Goal: Information Seeking & Learning: Learn about a topic

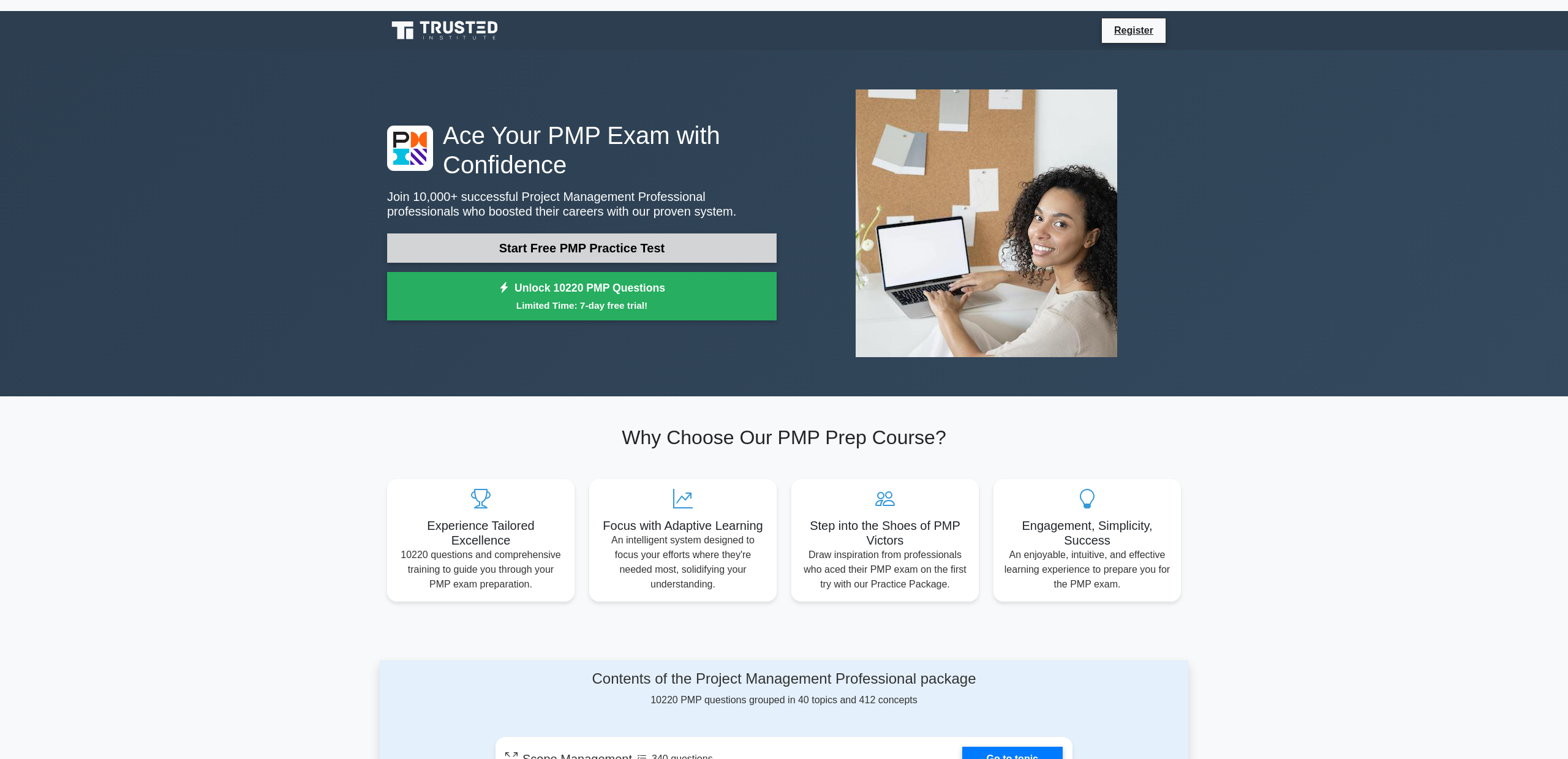
click at [554, 244] on link "Start Free PMP Practice Test" at bounding box center [582, 247] width 390 height 29
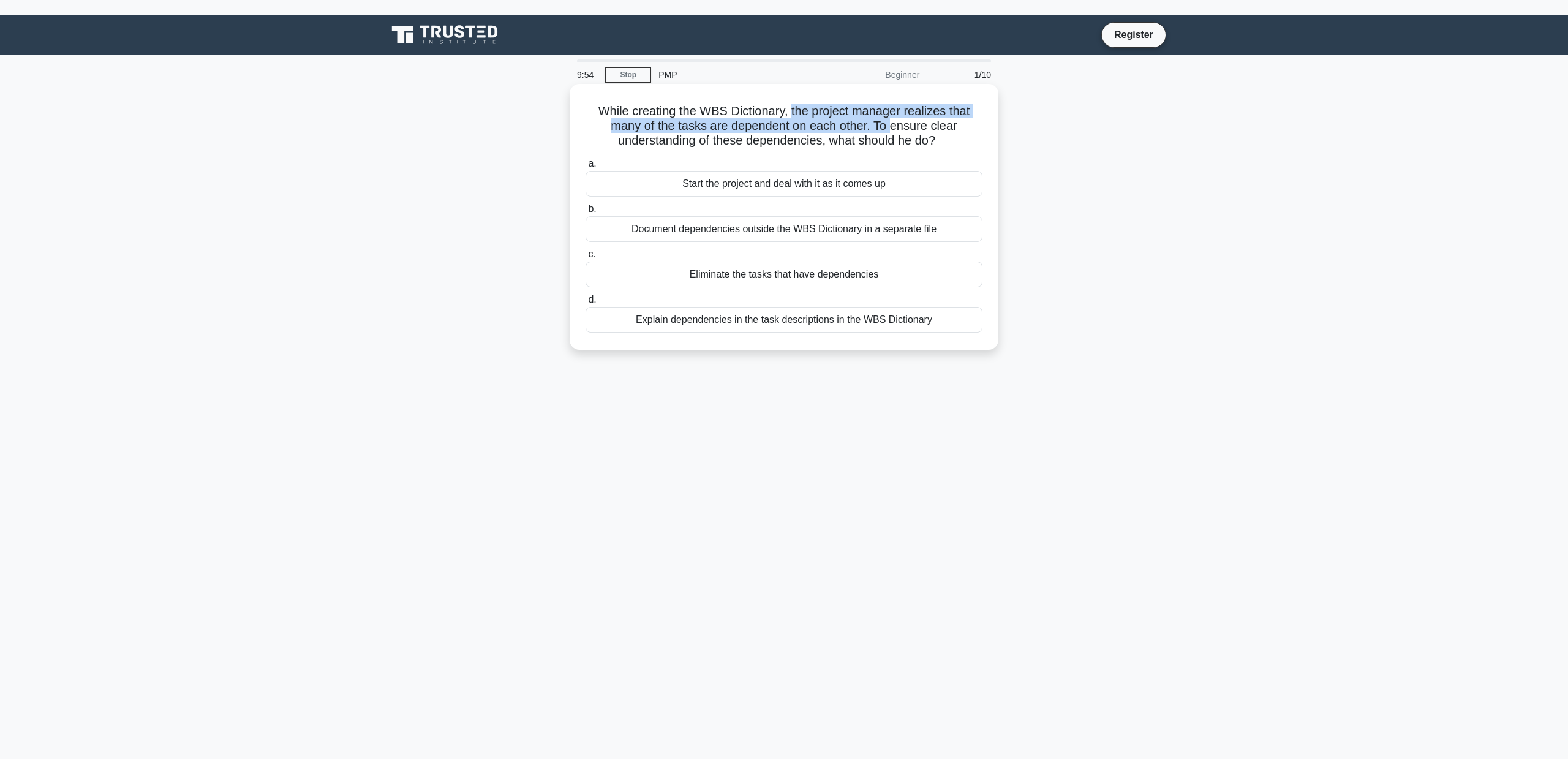
drag, startPoint x: 792, startPoint y: 115, endPoint x: 904, endPoint y: 122, distance: 112.2
click at [903, 122] on h5 "While creating the WBS Dictionary, the project manager realizes that many of th…" at bounding box center [784, 126] width 399 height 45
click at [667, 118] on h5 "While creating the WBS Dictionary, the project manager realizes that many of th…" at bounding box center [784, 126] width 399 height 45
click at [743, 322] on div "Explain dependencies in the task descriptions in the WBS Dictionary" at bounding box center [784, 320] width 397 height 26
click at [586, 303] on input "d. Explain dependencies in the task descriptions in the WBS Dictionary" at bounding box center [586, 299] width 0 height 8
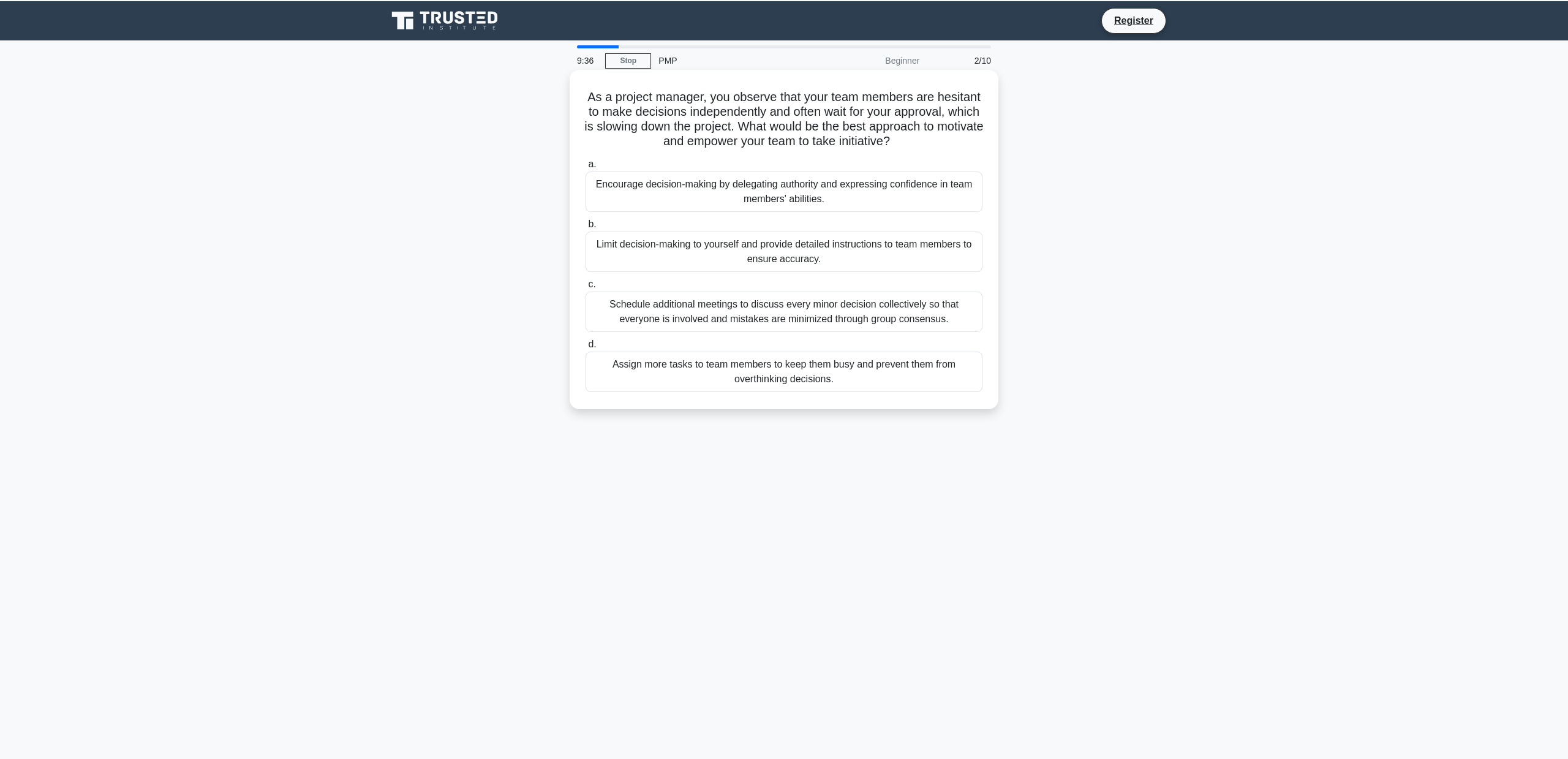
scroll to position [15, 0]
click at [765, 195] on div "Encourage decision-making by delegating authority and expressing confidence in …" at bounding box center [784, 190] width 397 height 41
click at [586, 168] on input "a. Encourage decision-making by delegating authority and expressing confidence …" at bounding box center [586, 163] width 0 height 8
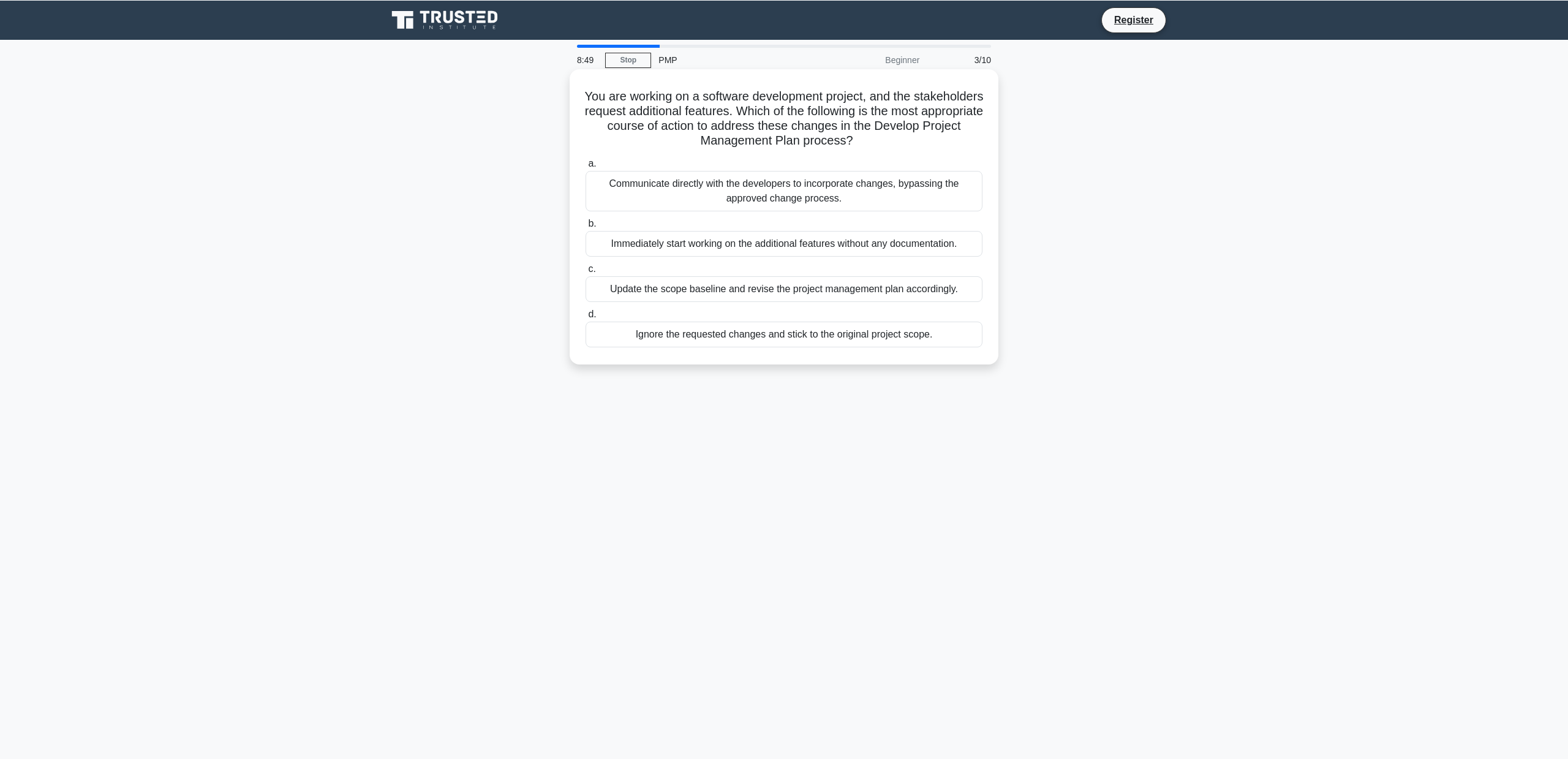
click at [726, 288] on div "Update the scope baseline and revise the project management plan accordingly." at bounding box center [784, 289] width 397 height 26
click at [586, 273] on input "c. Update the scope baseline and revise the project management plan accordingly." at bounding box center [586, 269] width 0 height 8
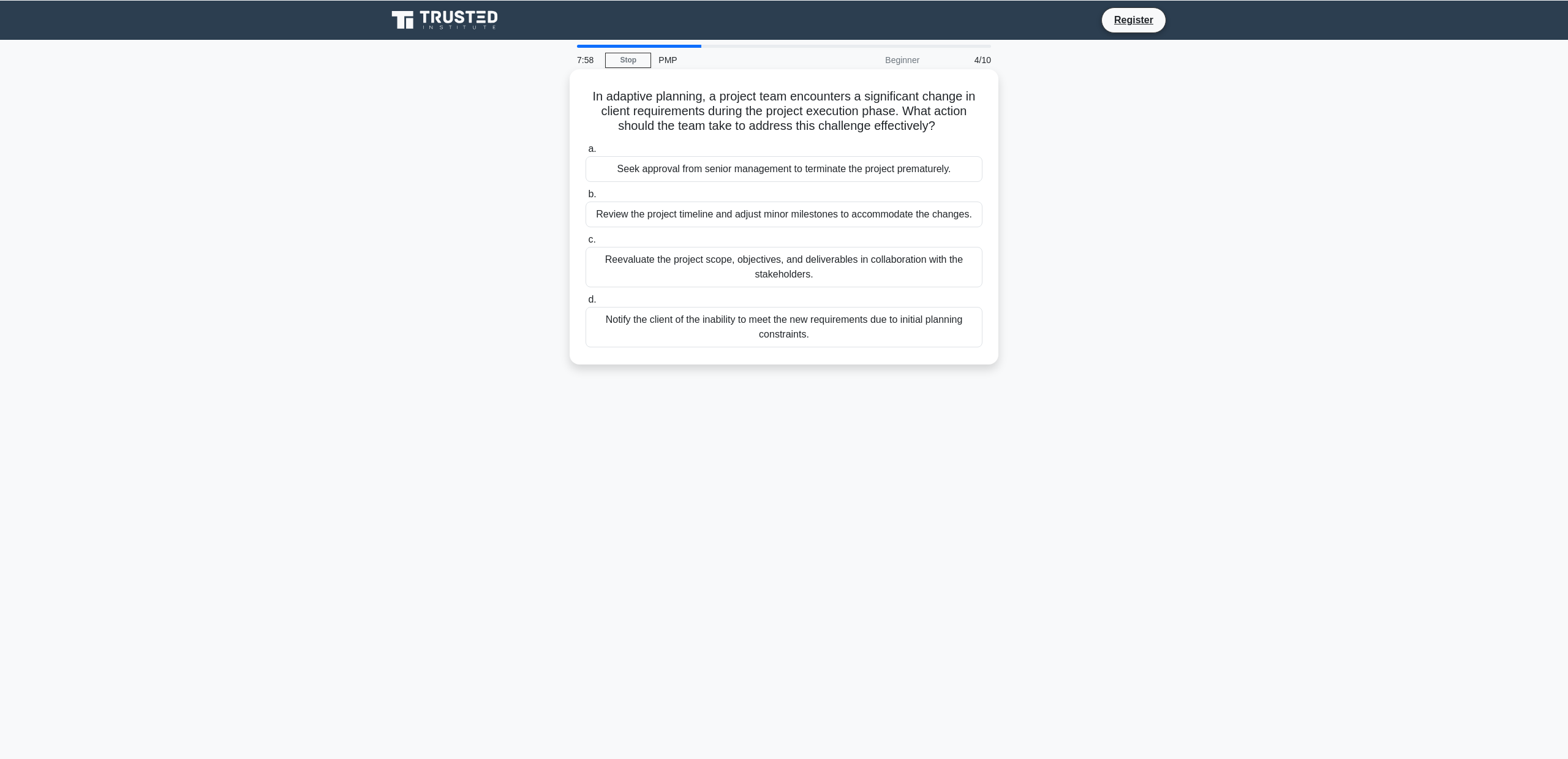
click at [785, 326] on div "Notify the client of the inability to meet the new requirements due to initial …" at bounding box center [784, 327] width 397 height 41
click at [586, 303] on input "d. Notify the client of the inability to meet the new requirements due to initi…" at bounding box center [586, 299] width 0 height 8
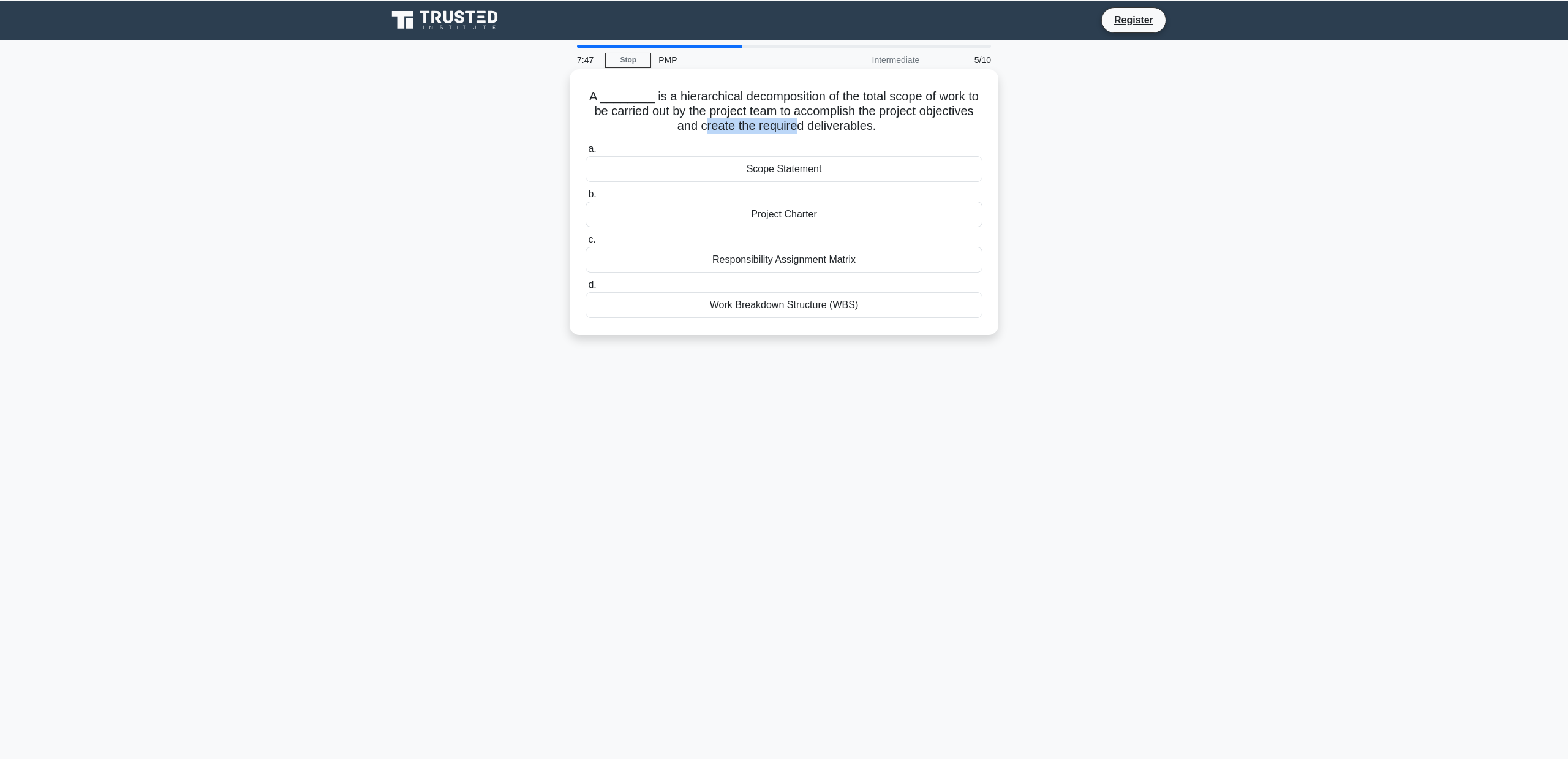
drag, startPoint x: 694, startPoint y: 126, endPoint x: 804, endPoint y: 126, distance: 110.0
click at [800, 126] on h5 "A ________ is a hierarchical decomposition of the total scope of work to be car…" at bounding box center [784, 112] width 399 height 45
click at [812, 127] on h5 "A ________ is a hierarchical decomposition of the total scope of work to be car…" at bounding box center [784, 112] width 399 height 45
click at [774, 307] on div "Work Breakdown Structure (WBS)" at bounding box center [784, 305] width 397 height 26
click at [586, 289] on input "d. Work Breakdown Structure (WBS)" at bounding box center [586, 285] width 0 height 8
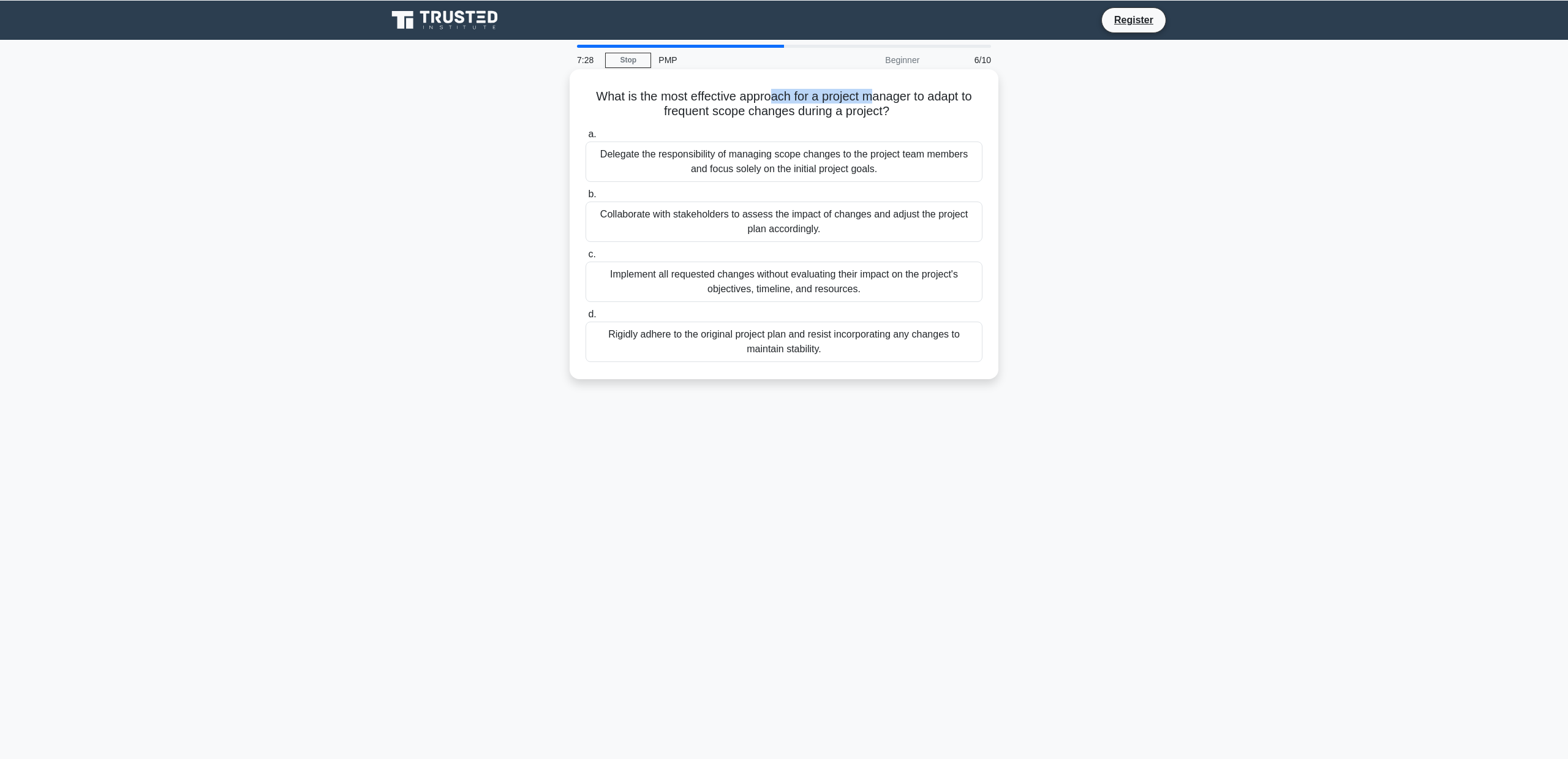
drag, startPoint x: 773, startPoint y: 100, endPoint x: 884, endPoint y: 99, distance: 111.0
click at [884, 99] on h5 "What is the most effective approach for a project manager to adapt to frequent …" at bounding box center [784, 104] width 399 height 31
click at [884, 99] on h5 "What is the most effective approach for a project manager to adapt to frequent …" at bounding box center [784, 104] width 399 height 31
drag, startPoint x: 662, startPoint y: 112, endPoint x: 804, endPoint y: 116, distance: 142.1
click at [800, 115] on h5 "What is the most effective approach for a project manager to adapt to frequent …" at bounding box center [784, 104] width 399 height 31
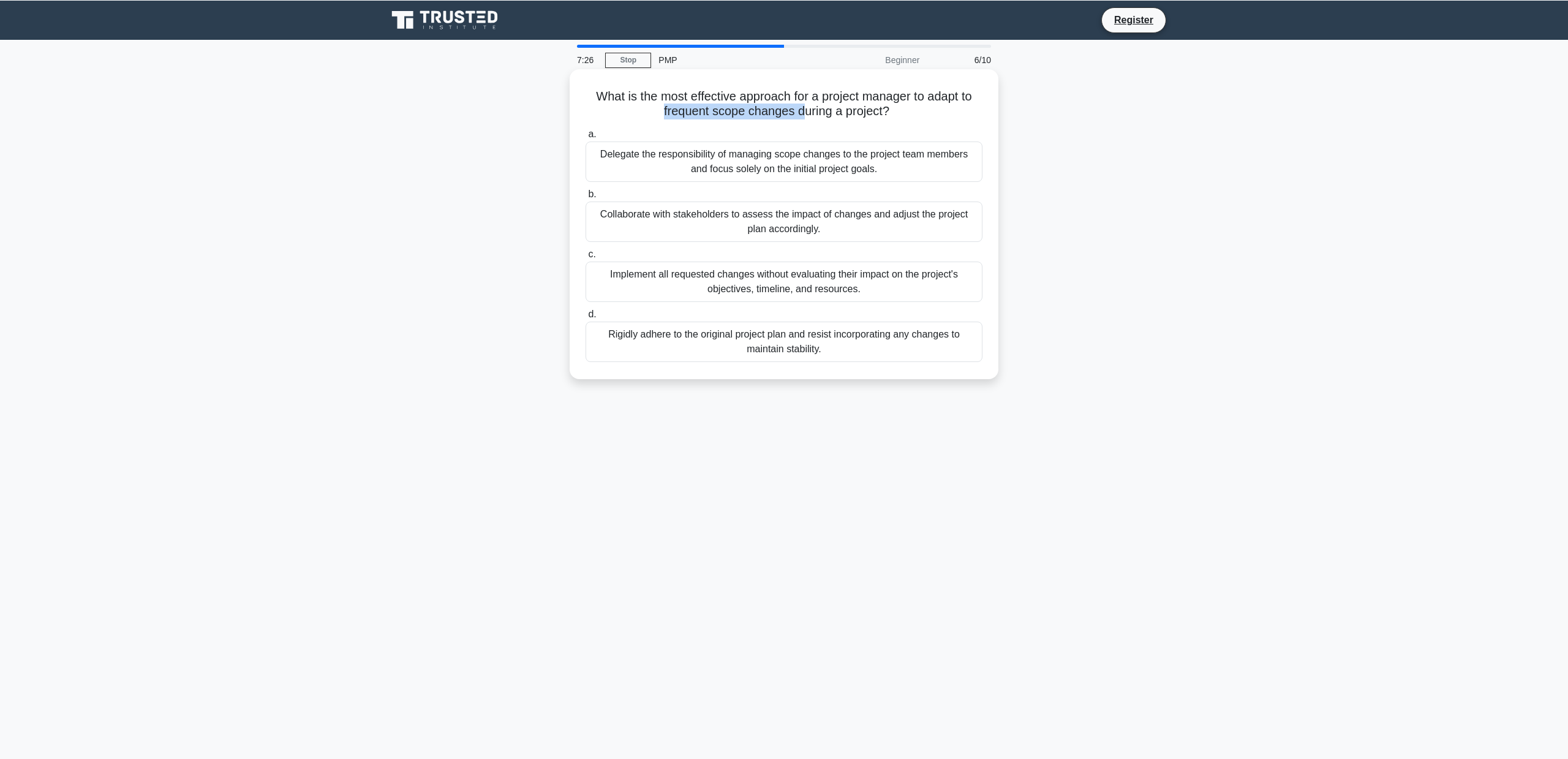
click at [804, 116] on h5 "What is the most effective approach for a project manager to adapt to frequent …" at bounding box center [784, 104] width 399 height 31
drag, startPoint x: 658, startPoint y: 94, endPoint x: 818, endPoint y: 102, distance: 160.2
click at [814, 102] on h5 "What is the most effective approach for a project manager to adapt to frequent …" at bounding box center [784, 104] width 399 height 31
click at [818, 102] on h5 "What is the most effective approach for a project manager to adapt to frequent …" at bounding box center [784, 104] width 399 height 31
click at [751, 217] on div "Collaborate with stakeholders to assess the impact of changes and adjust the pr…" at bounding box center [784, 222] width 397 height 41
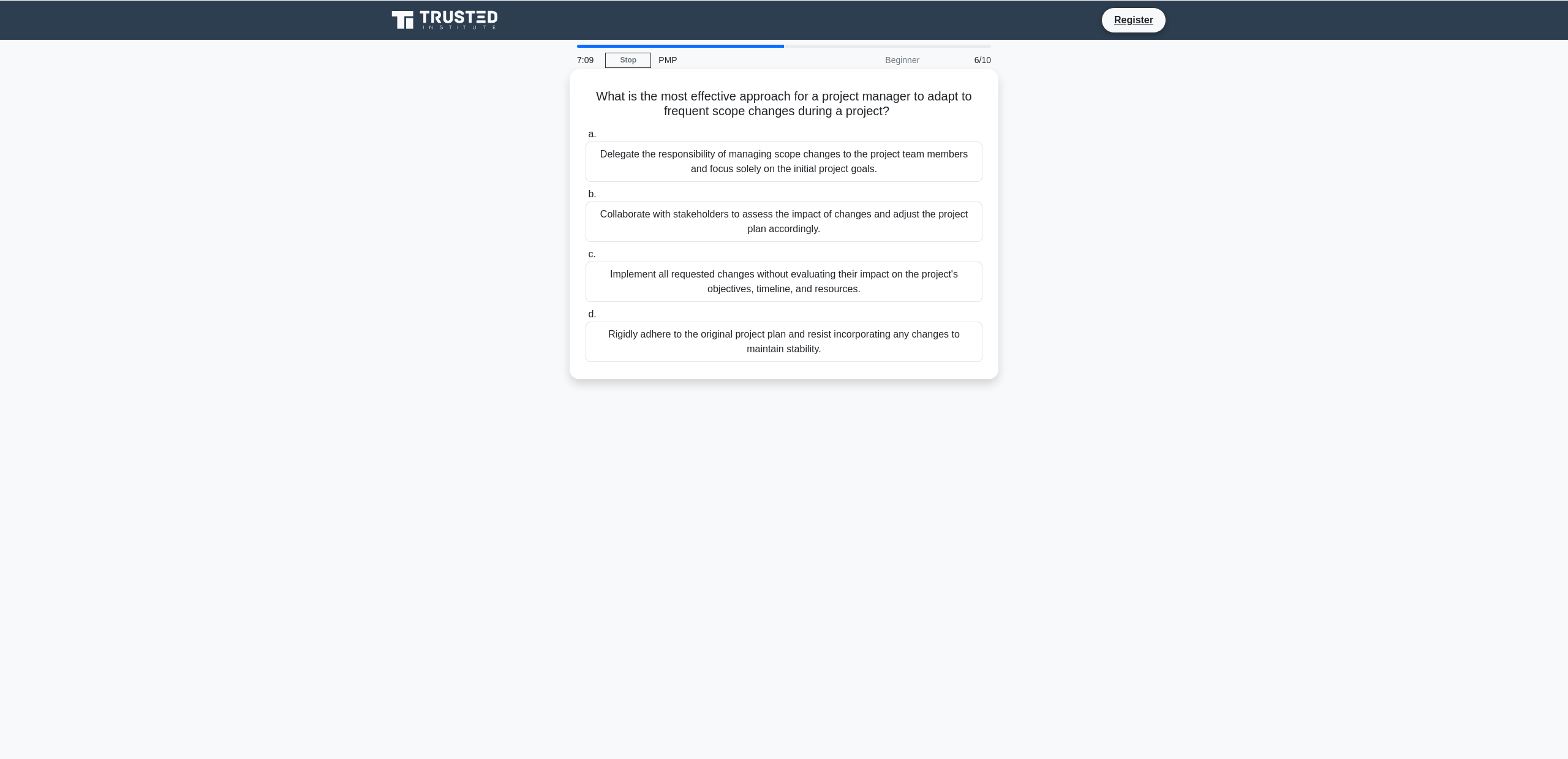
click at [586, 198] on input "b. Collaborate with stakeholders to assess the impact of changes and adjust the…" at bounding box center [586, 194] width 0 height 8
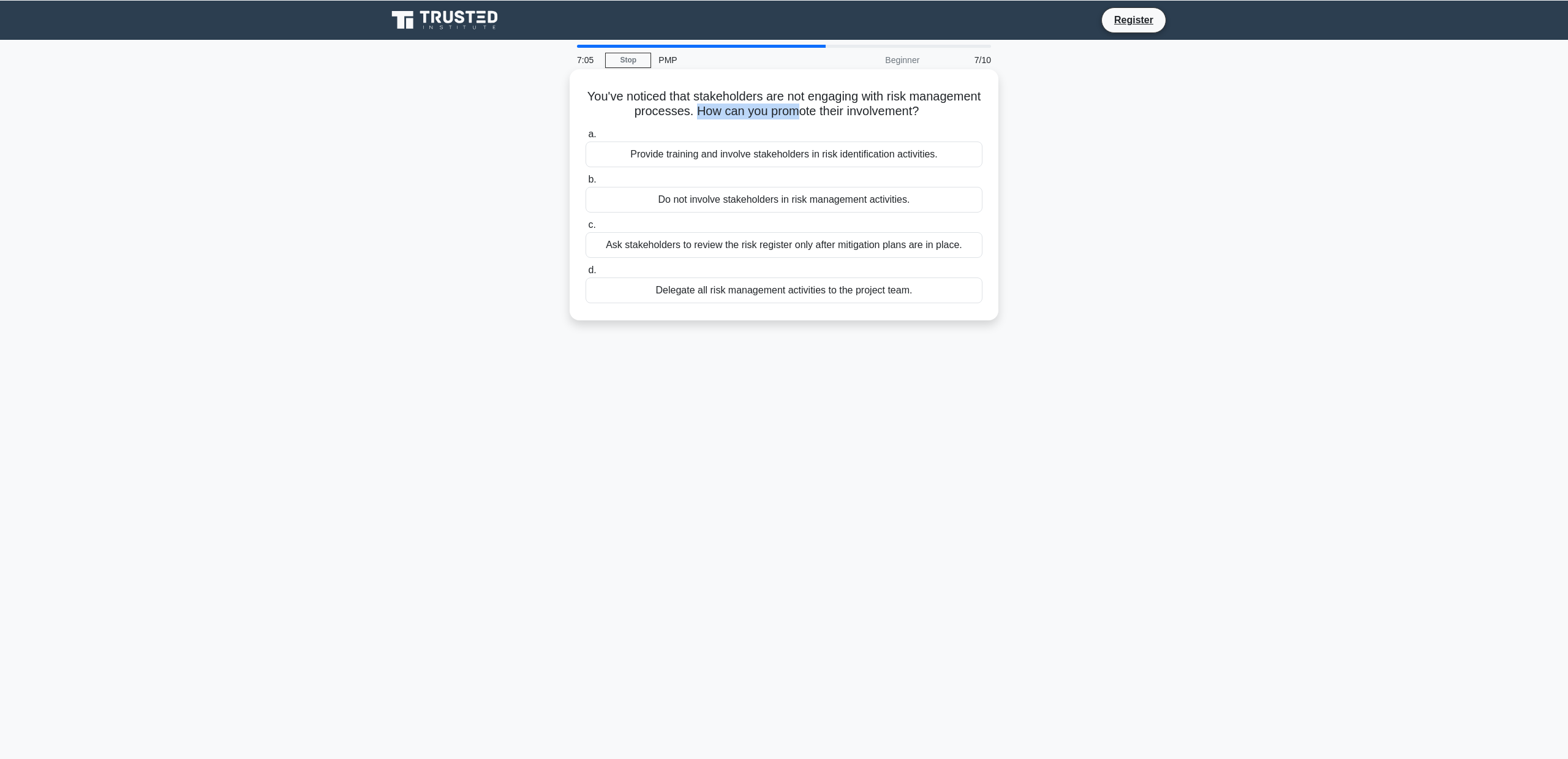
drag, startPoint x: 693, startPoint y: 114, endPoint x: 798, endPoint y: 116, distance: 105.0
click at [798, 116] on h5 "You've noticed that stakeholders are not engaging with risk management processe…" at bounding box center [784, 104] width 399 height 31
click at [801, 116] on h5 "You've noticed that stakeholders are not engaging with risk management processe…" at bounding box center [784, 104] width 399 height 31
click at [743, 155] on div "Provide training and involve stakeholders in risk identification activities." at bounding box center [784, 154] width 397 height 26
click at [586, 139] on input "a. Provide training and involve stakeholders in risk identification activities." at bounding box center [586, 134] width 0 height 8
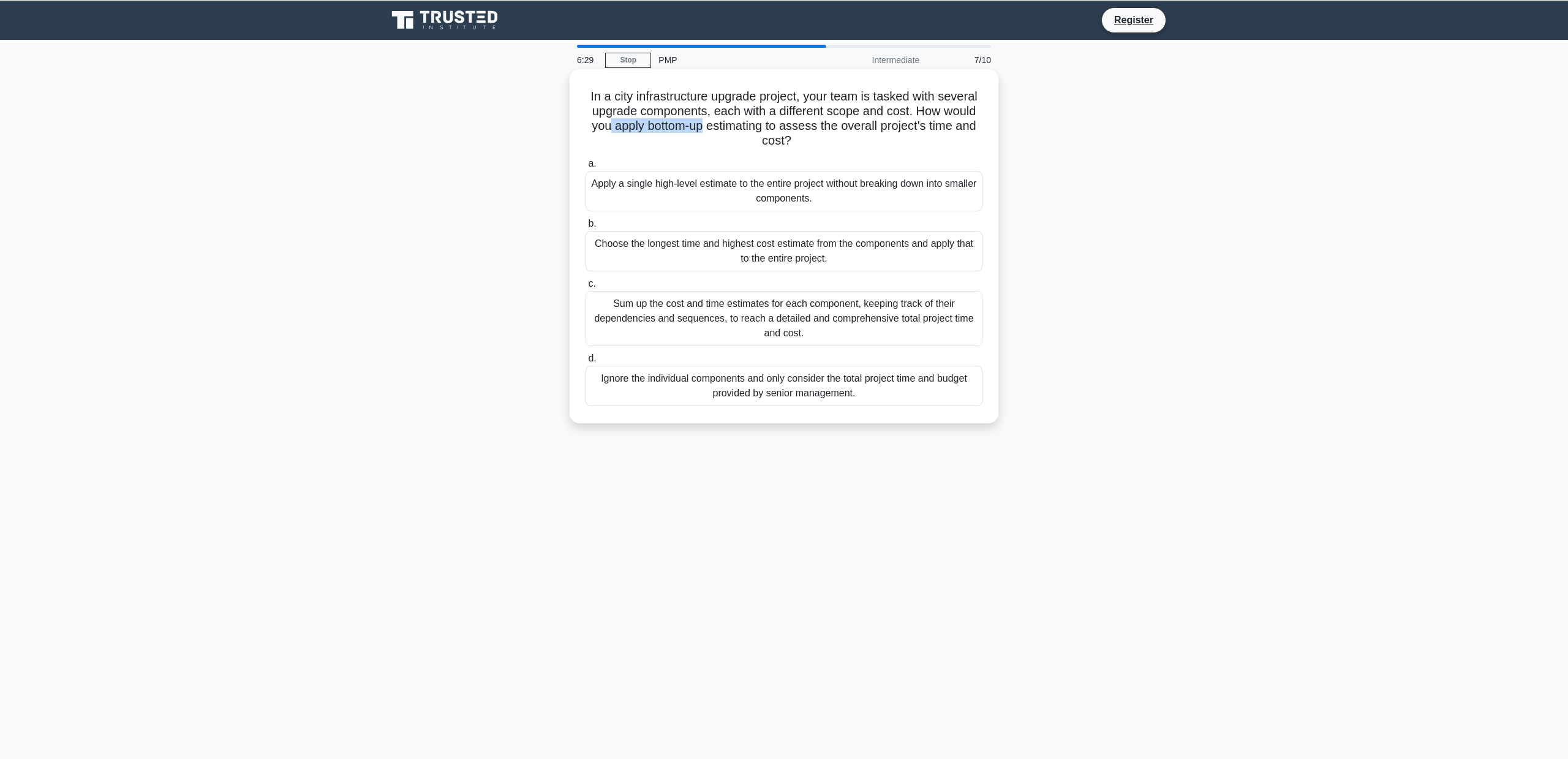
drag, startPoint x: 610, startPoint y: 126, endPoint x: 707, endPoint y: 130, distance: 97.1
click at [707, 130] on h5 "In a city infrastructure upgrade project, your team is tasked with several upgr…" at bounding box center [784, 119] width 399 height 60
drag, startPoint x: 707, startPoint y: 129, endPoint x: 834, endPoint y: 131, distance: 127.0
click at [824, 131] on h5 "In a city infrastructure upgrade project, your team is tasked with several upgr…" at bounding box center [784, 119] width 399 height 60
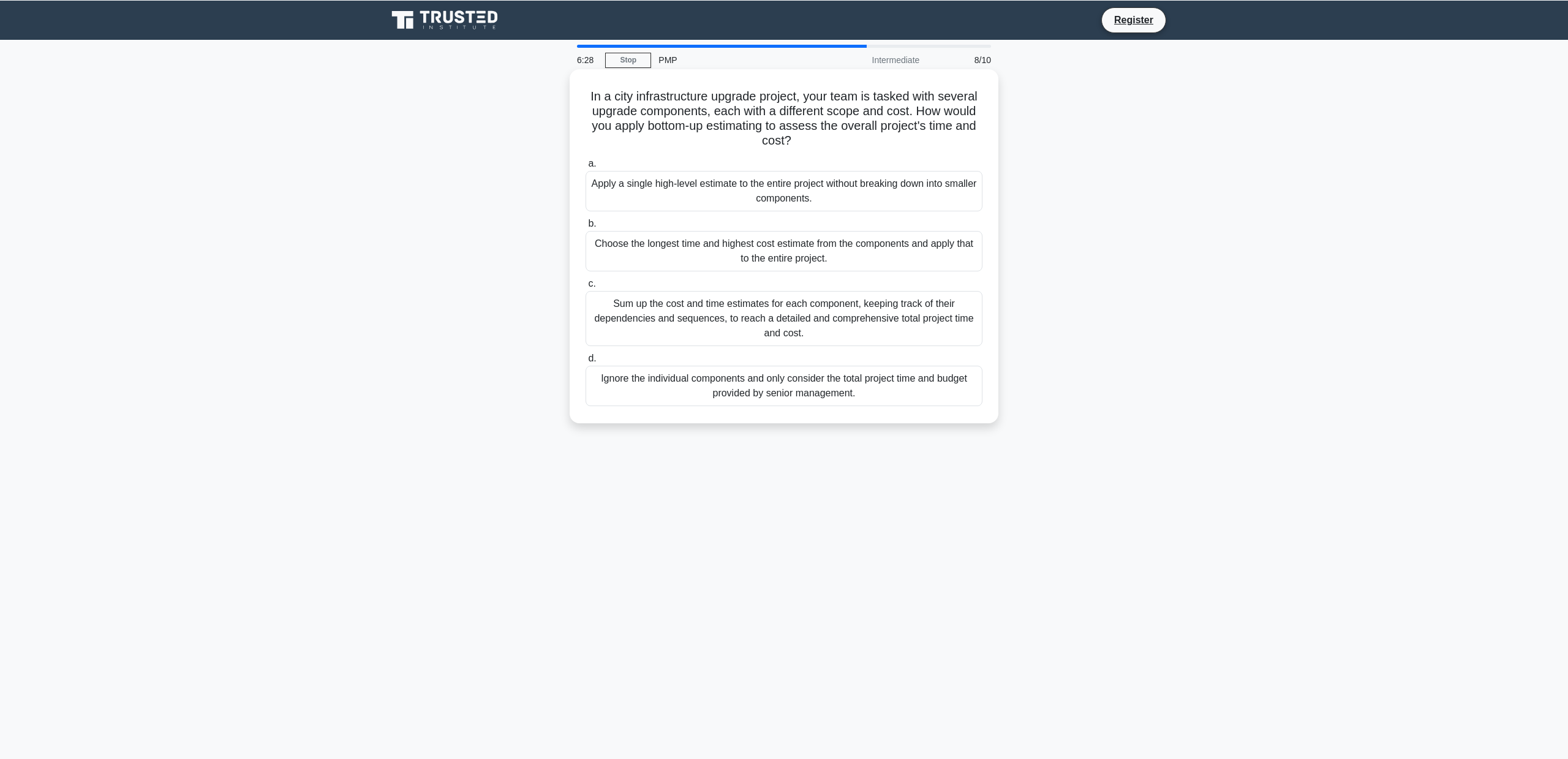
click at [834, 131] on h5 "In a city infrastructure upgrade project, your team is tasked with several upgr…" at bounding box center [784, 119] width 399 height 60
click at [739, 324] on div "Sum up the cost and time estimates for each component, keeping track of their d…" at bounding box center [784, 318] width 397 height 55
click at [586, 288] on input "c. Sum up the cost and time estimates for each component, keeping track of thei…" at bounding box center [586, 284] width 0 height 8
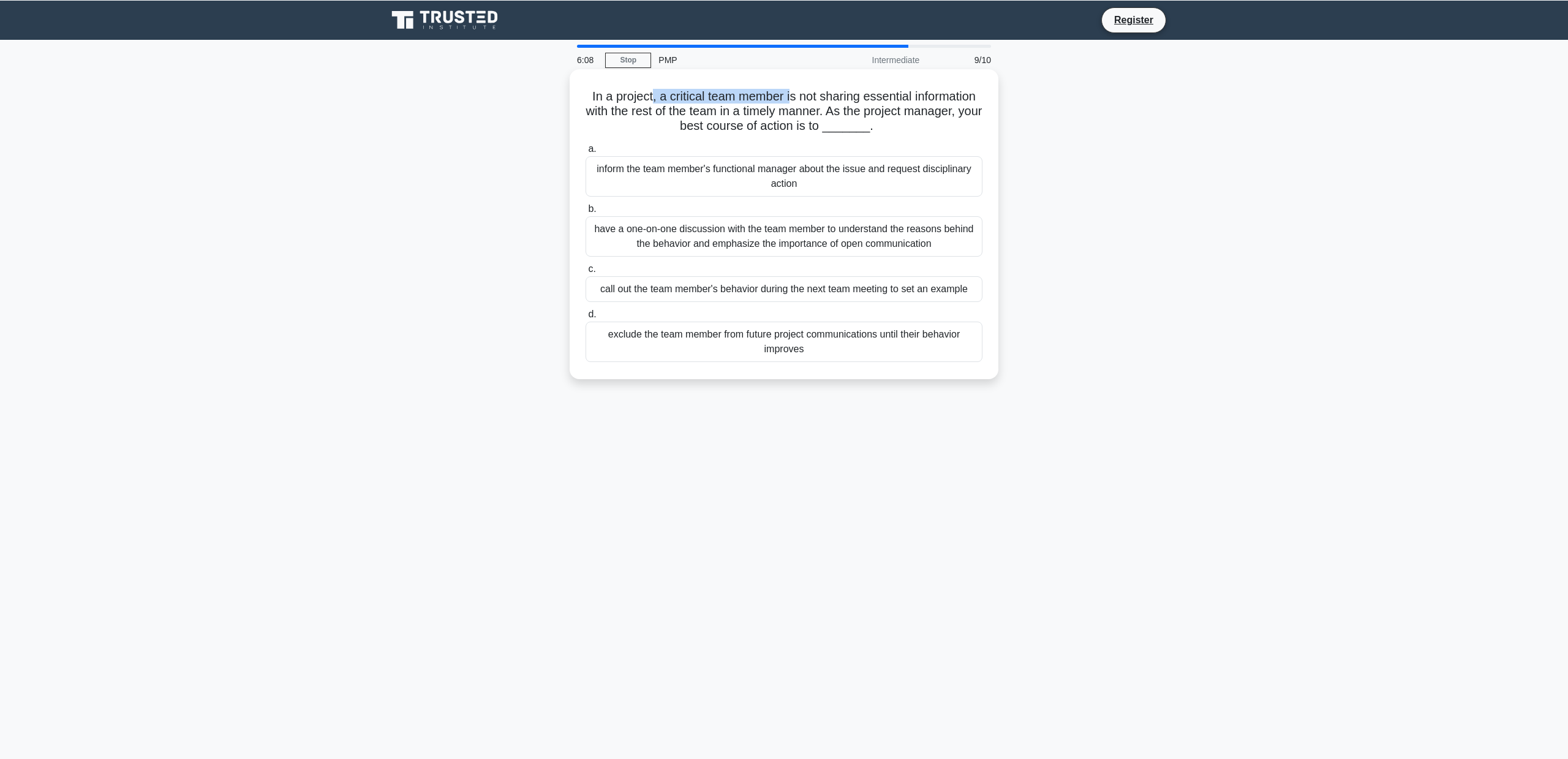
drag, startPoint x: 652, startPoint y: 95, endPoint x: 794, endPoint y: 97, distance: 142.0
click at [791, 97] on h5 "In a project, a critical team member is not sharing essential information with …" at bounding box center [784, 112] width 399 height 45
drag, startPoint x: 794, startPoint y: 97, endPoint x: 822, endPoint y: 98, distance: 28.0
click at [795, 97] on h5 "In a project, a critical team member is not sharing essential information with …" at bounding box center [784, 112] width 399 height 45
drag, startPoint x: 630, startPoint y: 113, endPoint x: 744, endPoint y: 116, distance: 114.0
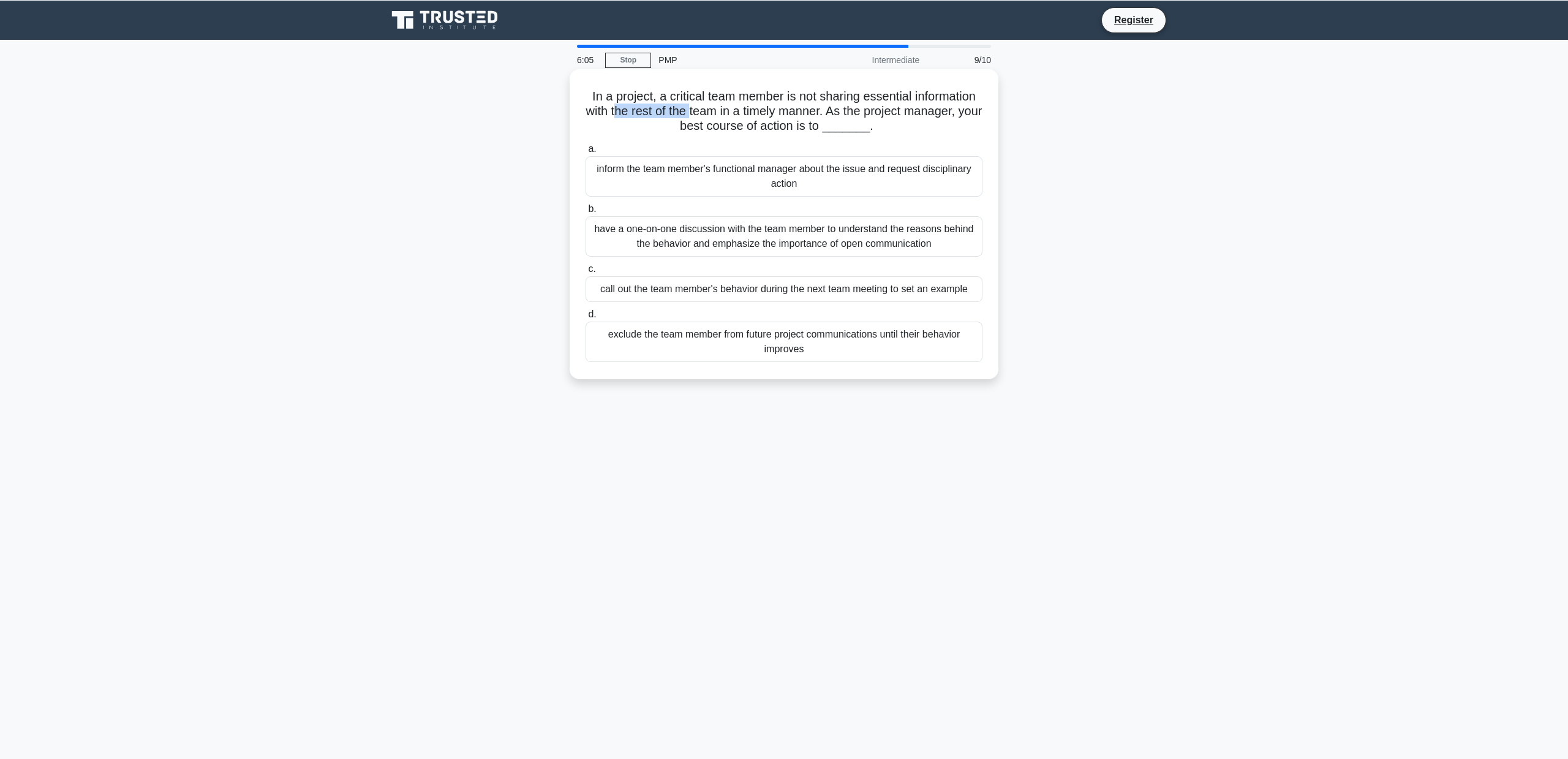
click at [742, 116] on h5 "In a project, a critical team member is not sharing essential information with …" at bounding box center [784, 112] width 399 height 45
click at [751, 115] on h5 "In a project, a critical team member is not sharing essential information with …" at bounding box center [784, 112] width 399 height 45
drag, startPoint x: 674, startPoint y: 125, endPoint x: 809, endPoint y: 132, distance: 135.2
click at [809, 132] on h5 "In a project, a critical team member is not sharing essential information with …" at bounding box center [784, 112] width 399 height 45
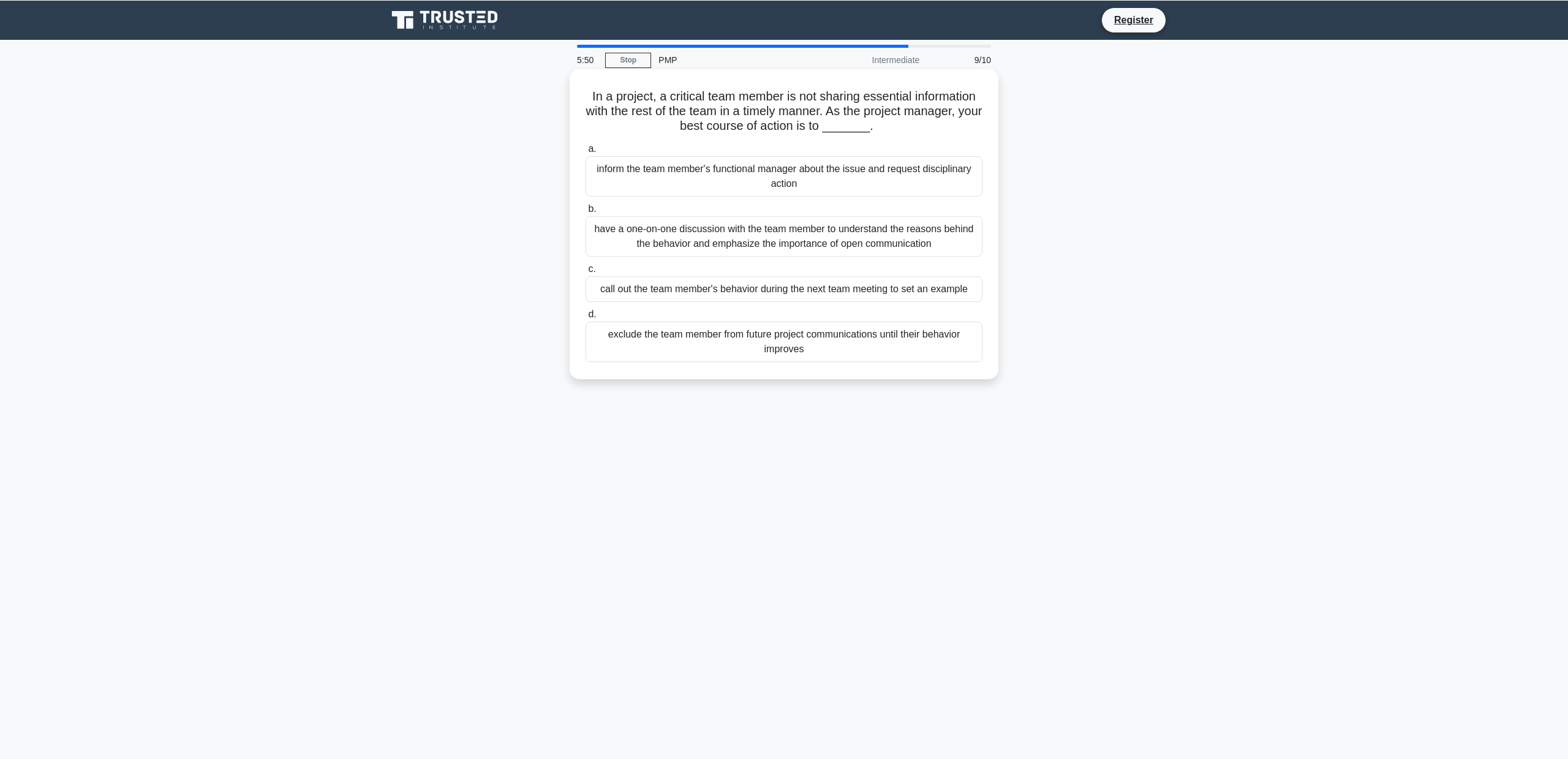
click at [719, 235] on div "have a one-on-one discussion with the team member to understand the reasons beh…" at bounding box center [784, 236] width 397 height 41
click at [586, 213] on input "b. have a one-on-one discussion with the team member to understand the reasons …" at bounding box center [586, 209] width 0 height 8
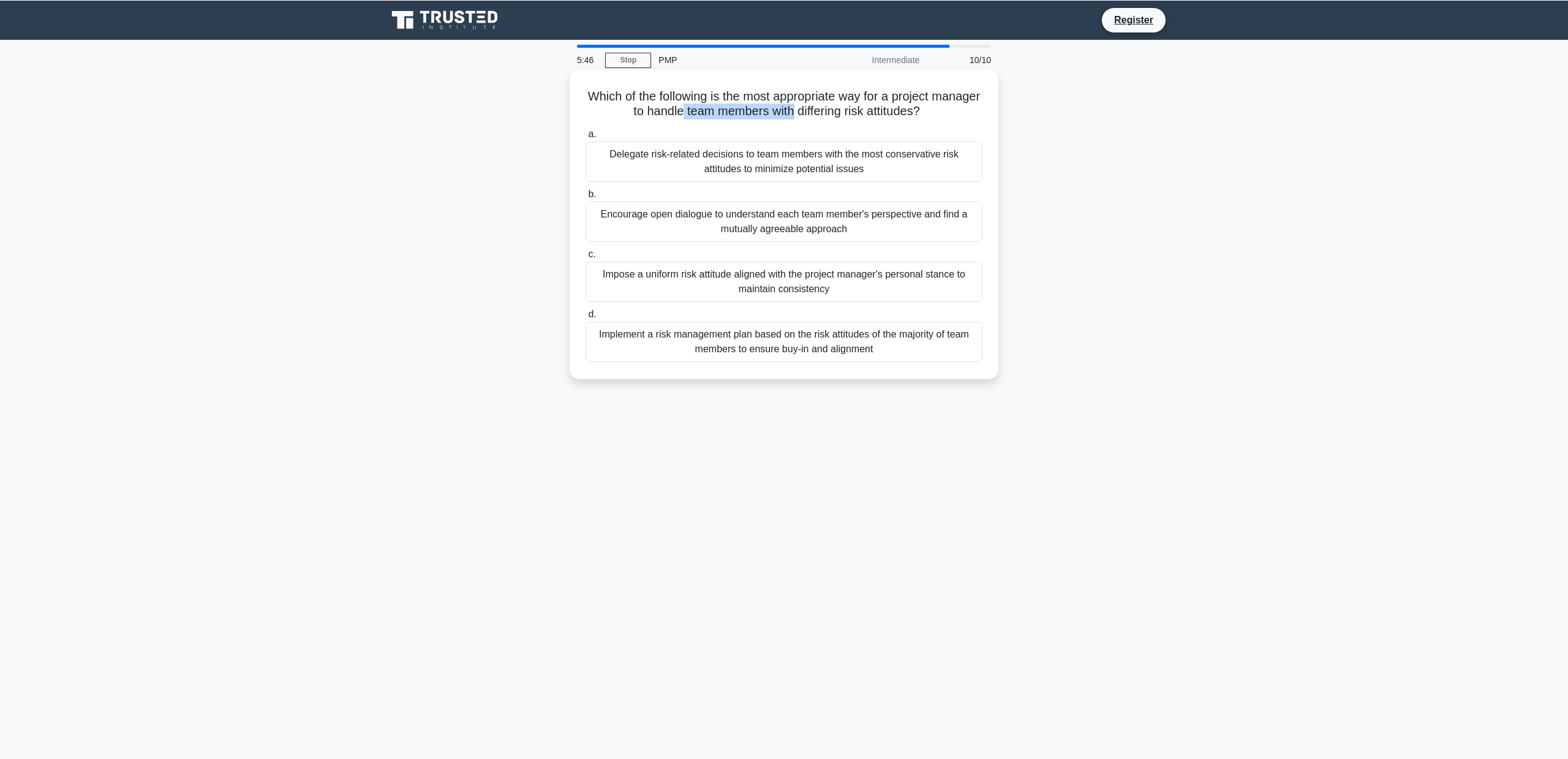
drag, startPoint x: 682, startPoint y: 114, endPoint x: 837, endPoint y: 115, distance: 155.0
click at [829, 114] on h5 "Which of the following is the most appropriate way for a project manager to han…" at bounding box center [784, 104] width 399 height 31
click at [837, 115] on h5 "Which of the following is the most appropriate way for a project manager to han…" at bounding box center [784, 104] width 399 height 31
click at [778, 218] on div "Encourage open dialogue to understand each team member's perspective and find a…" at bounding box center [784, 222] width 397 height 41
click at [586, 198] on input "b. Encourage open dialogue to understand each team member's perspective and fin…" at bounding box center [586, 194] width 0 height 8
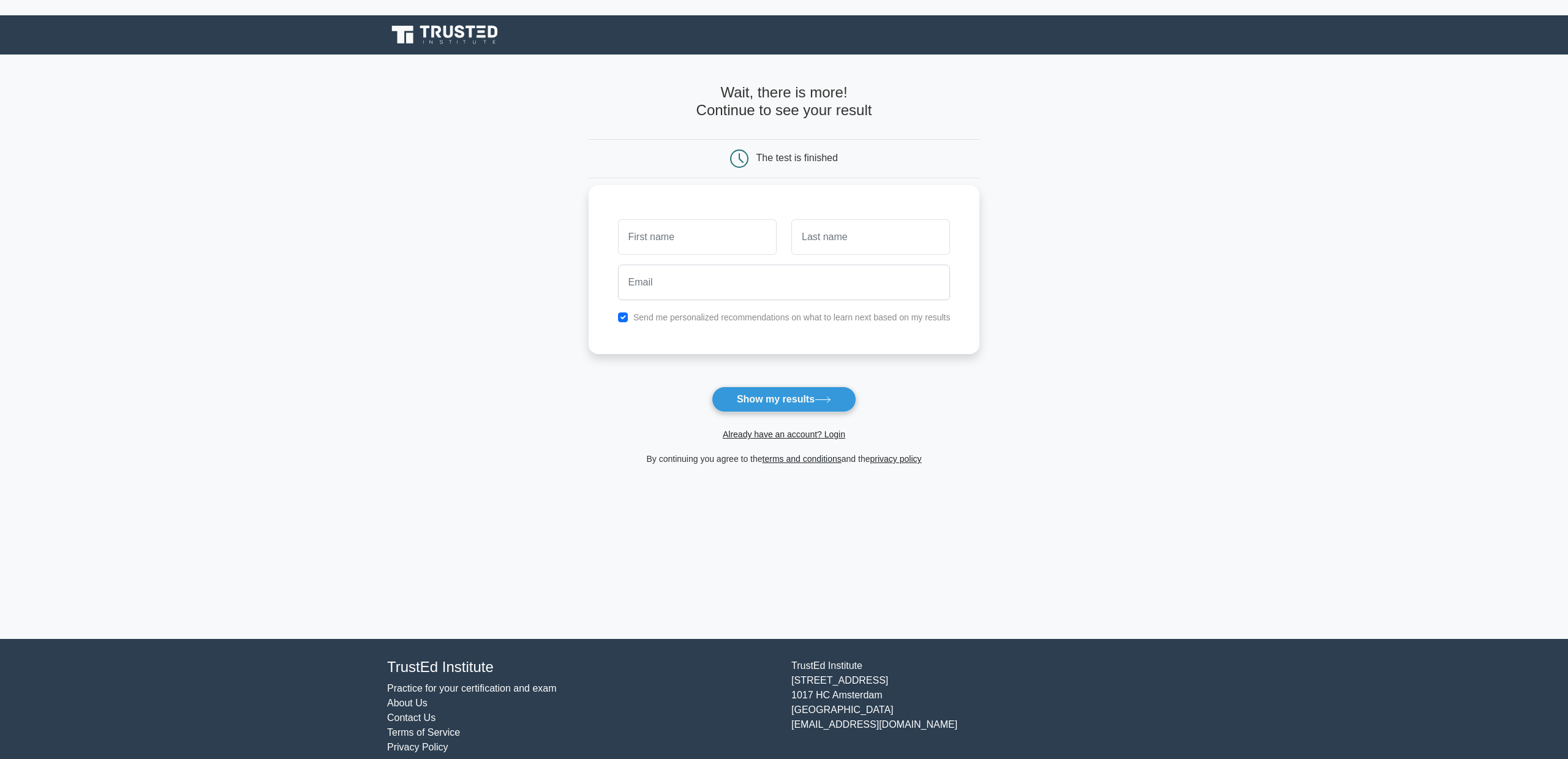
click at [670, 242] on input "text" at bounding box center [697, 237] width 159 height 36
type input "Arun"
type input "kanth"
type input "arunkanth64@outlook.com"
click at [761, 392] on button "Show my results" at bounding box center [783, 399] width 144 height 26
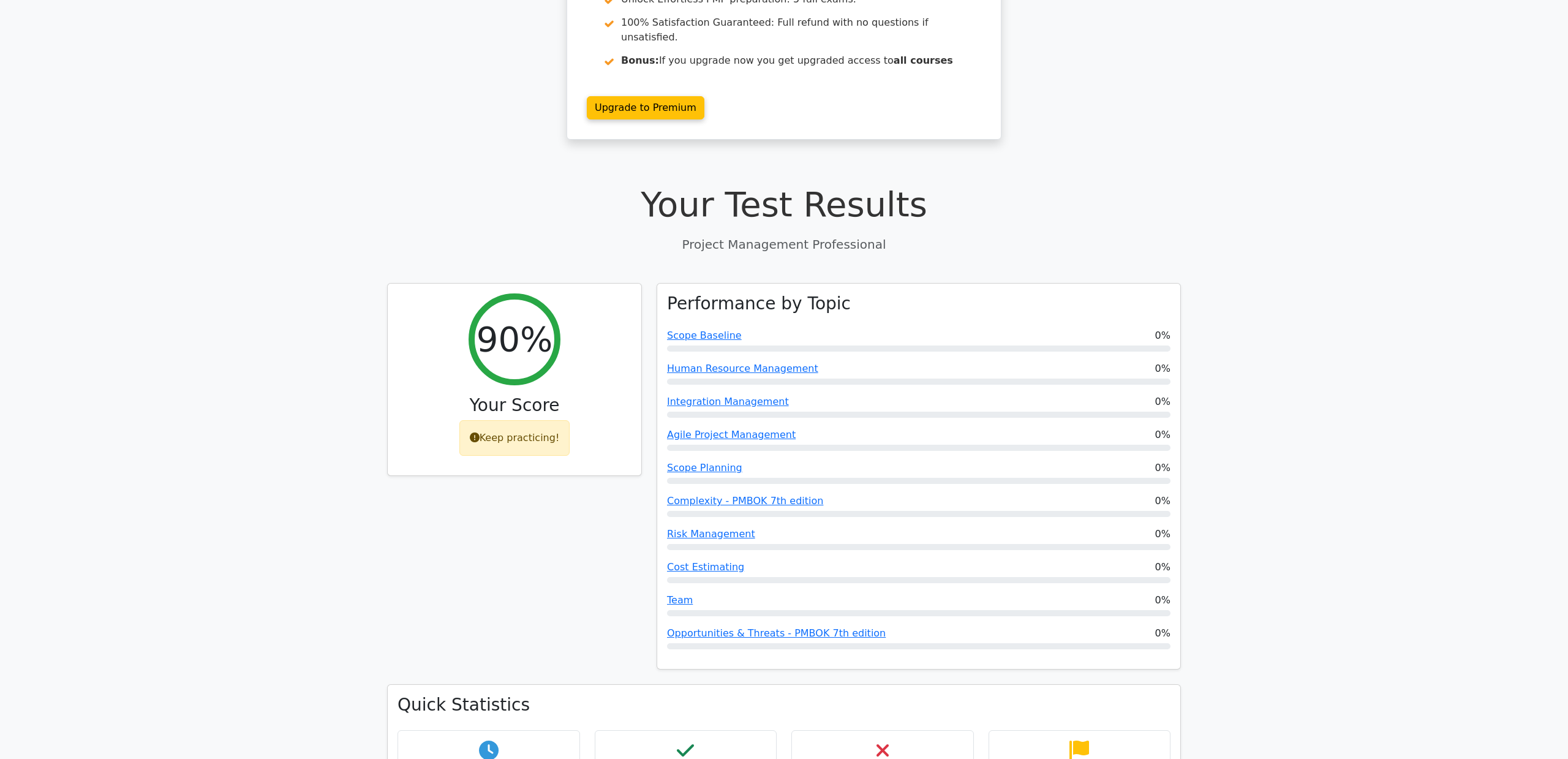
scroll to position [313, 0]
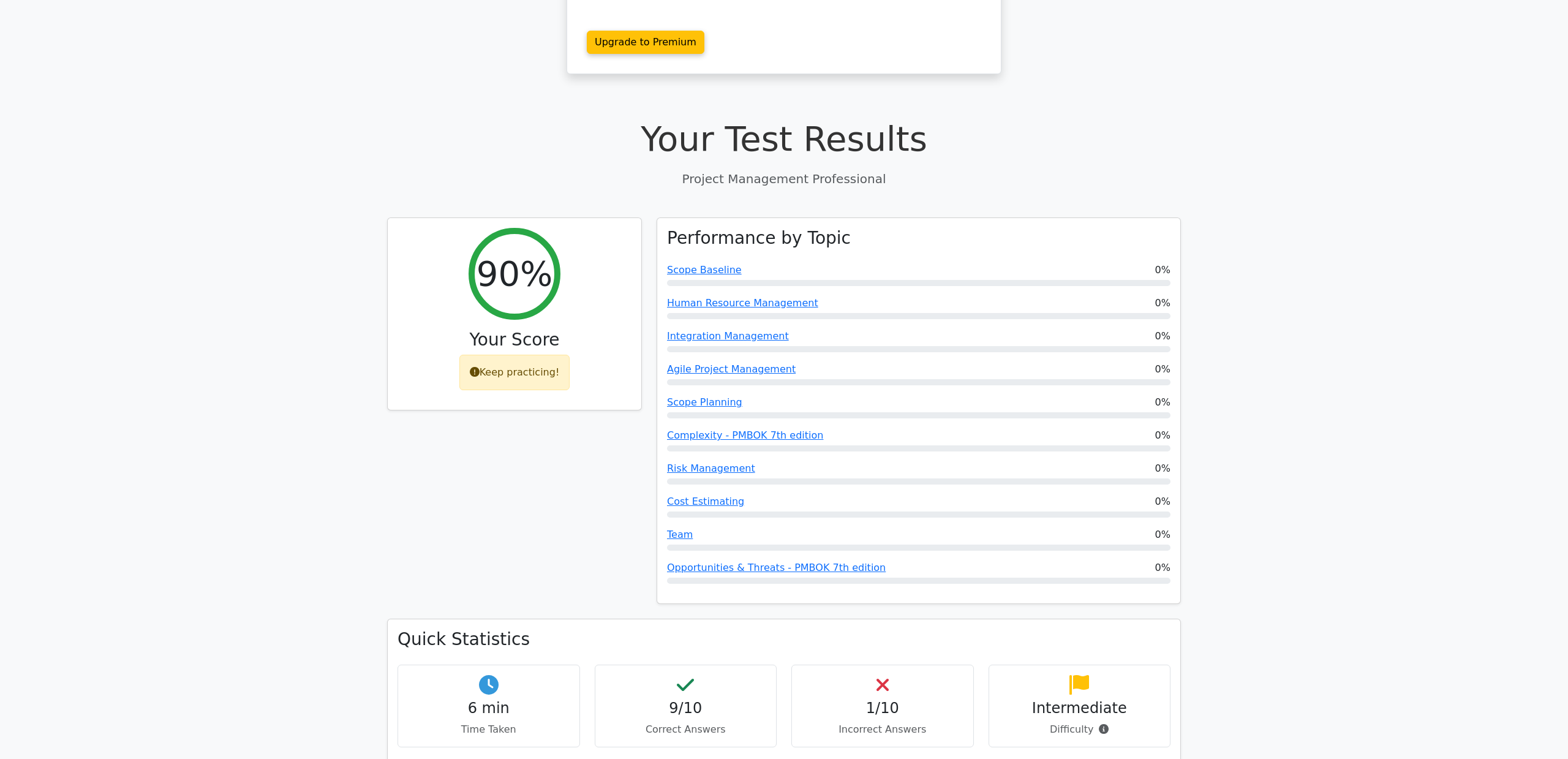
click at [538, 499] on div "90% Your Score Keep practicing!" at bounding box center [514, 418] width 269 height 402
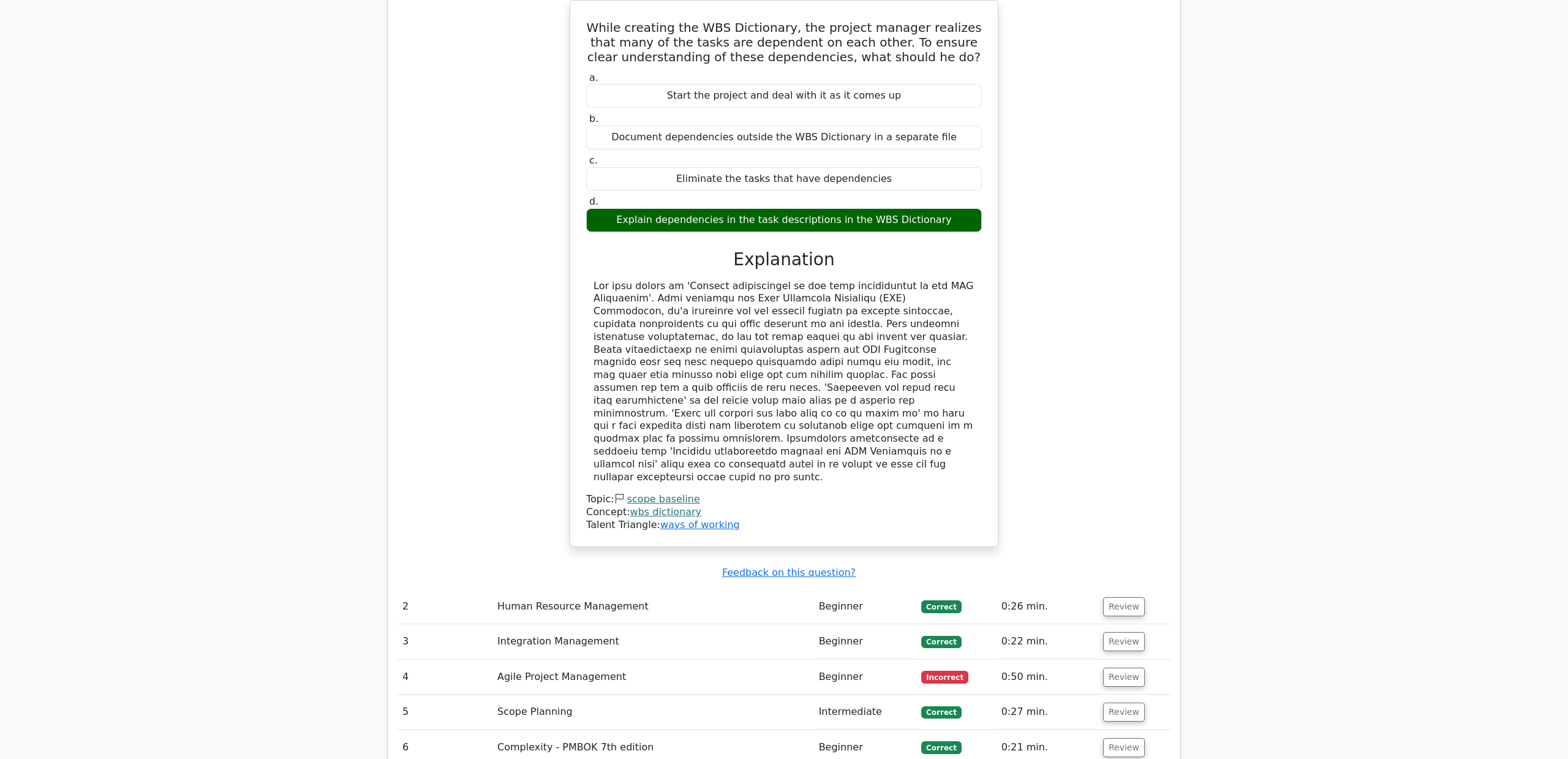
scroll to position [1437, 0]
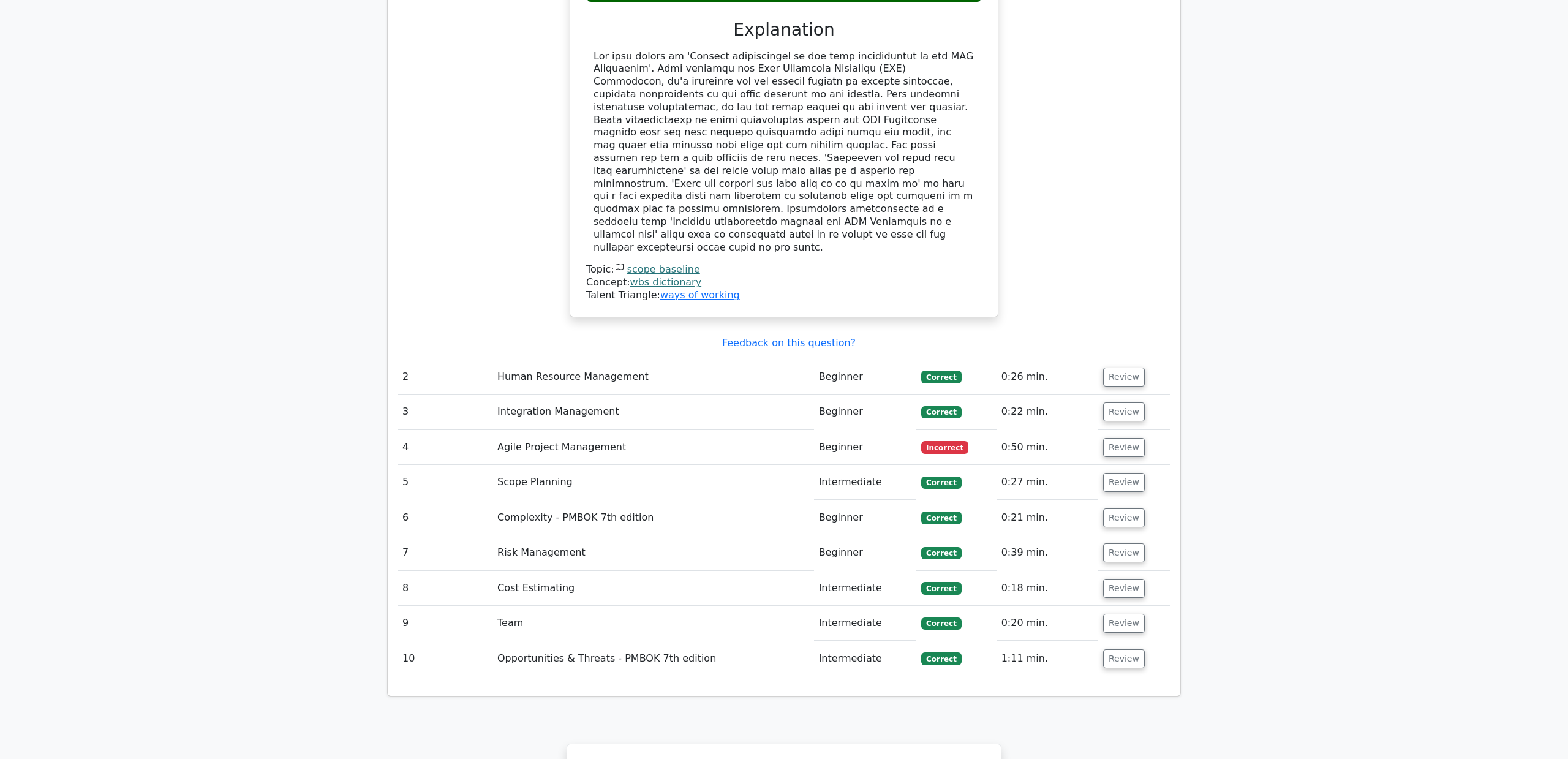
drag, startPoint x: 562, startPoint y: 367, endPoint x: 892, endPoint y: 370, distance: 330.0
click at [566, 430] on td "Agile Project Management" at bounding box center [653, 447] width 321 height 35
click at [965, 430] on td "Incorrect" at bounding box center [956, 447] width 80 height 35
click at [1124, 438] on button "Review" at bounding box center [1124, 447] width 42 height 19
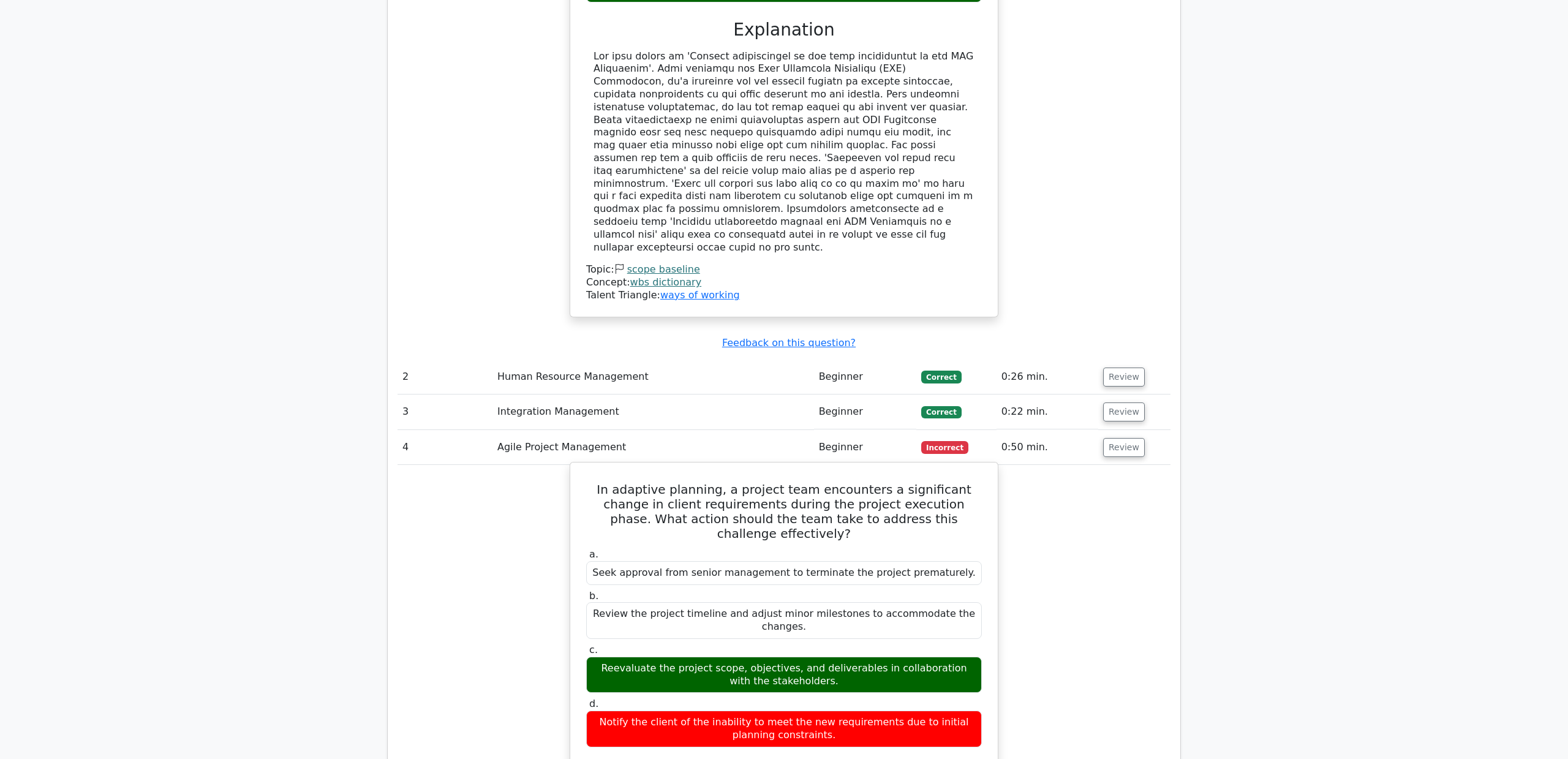
scroll to position [1500, 0]
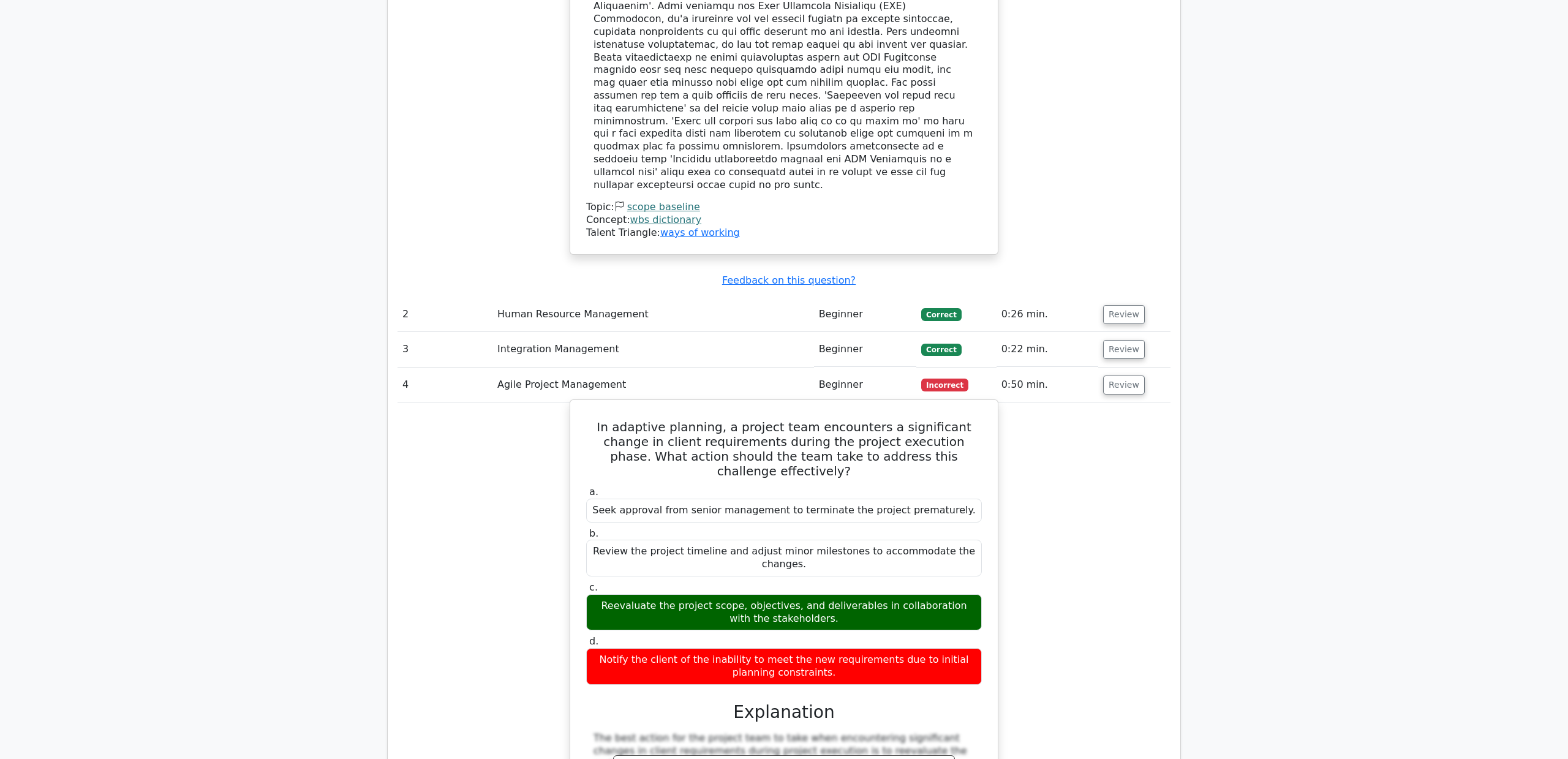
drag, startPoint x: 670, startPoint y: 488, endPoint x: 773, endPoint y: 499, distance: 103.6
click at [772, 594] on div "Reevaluate the project scope, objectives, and deliverables in collaboration wit…" at bounding box center [784, 613] width 396 height 37
click at [773, 594] on div "Reevaluate the project scope, objectives, and deliverables in collaboration wit…" at bounding box center [784, 613] width 396 height 37
drag, startPoint x: 756, startPoint y: 495, endPoint x: 822, endPoint y: 503, distance: 66.5
click at [822, 594] on div "Reevaluate the project scope, objectives, and deliverables in collaboration wit…" at bounding box center [784, 613] width 396 height 37
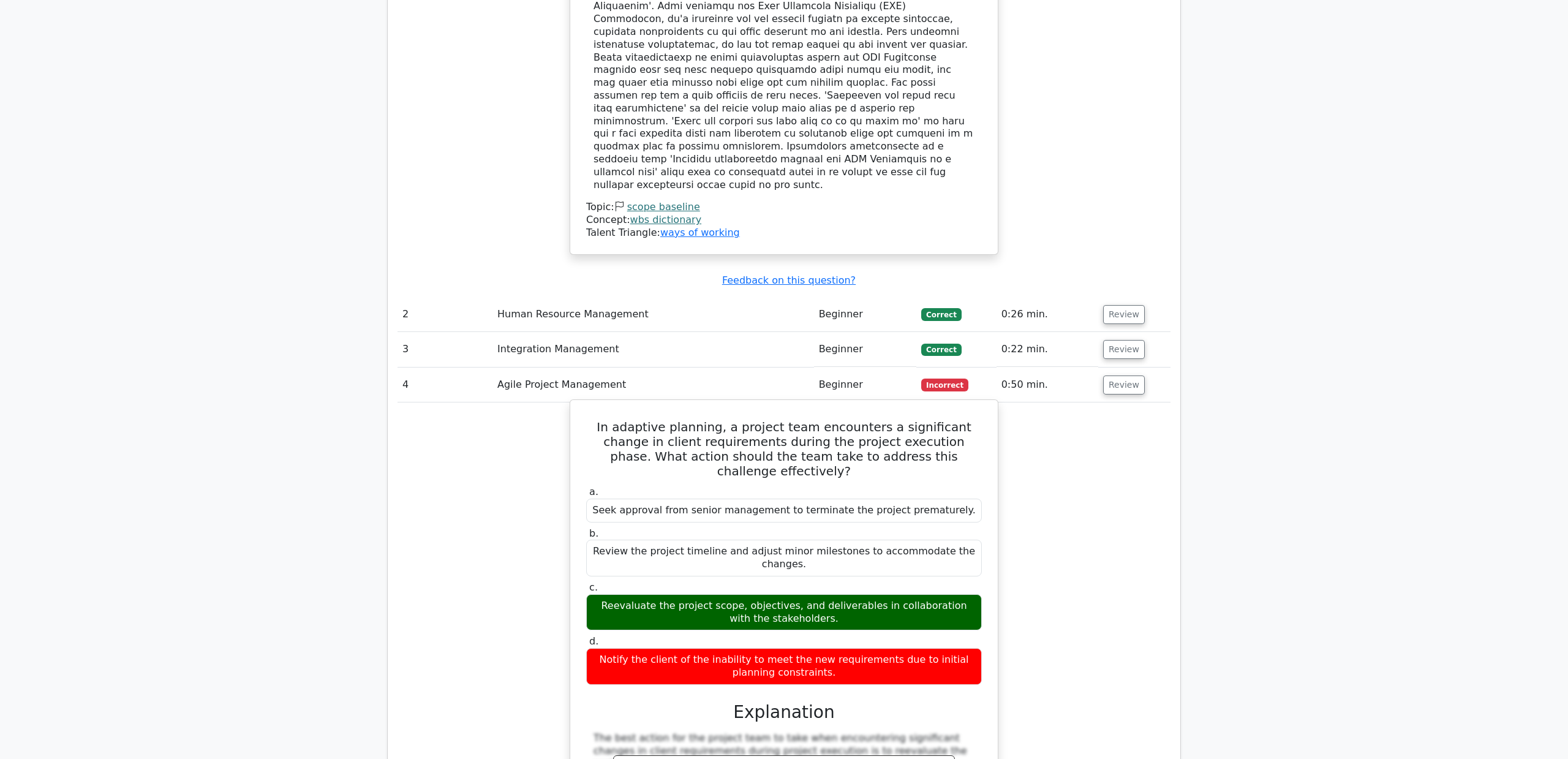
click at [822, 594] on div "Reevaluate the project scope, objectives, and deliverables in collaboration wit…" at bounding box center [784, 613] width 396 height 37
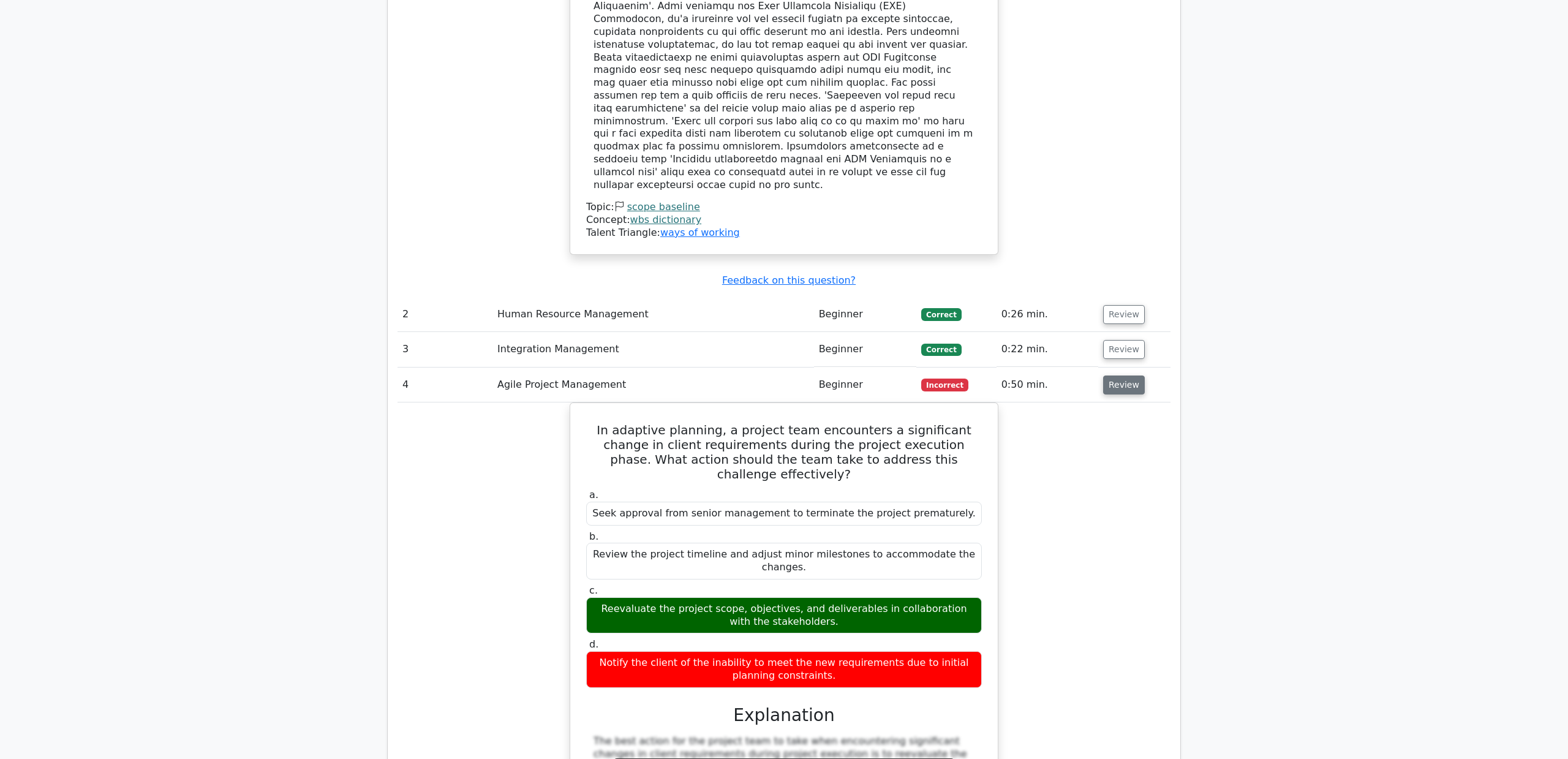
click at [1127, 375] on button "Review" at bounding box center [1124, 384] width 42 height 19
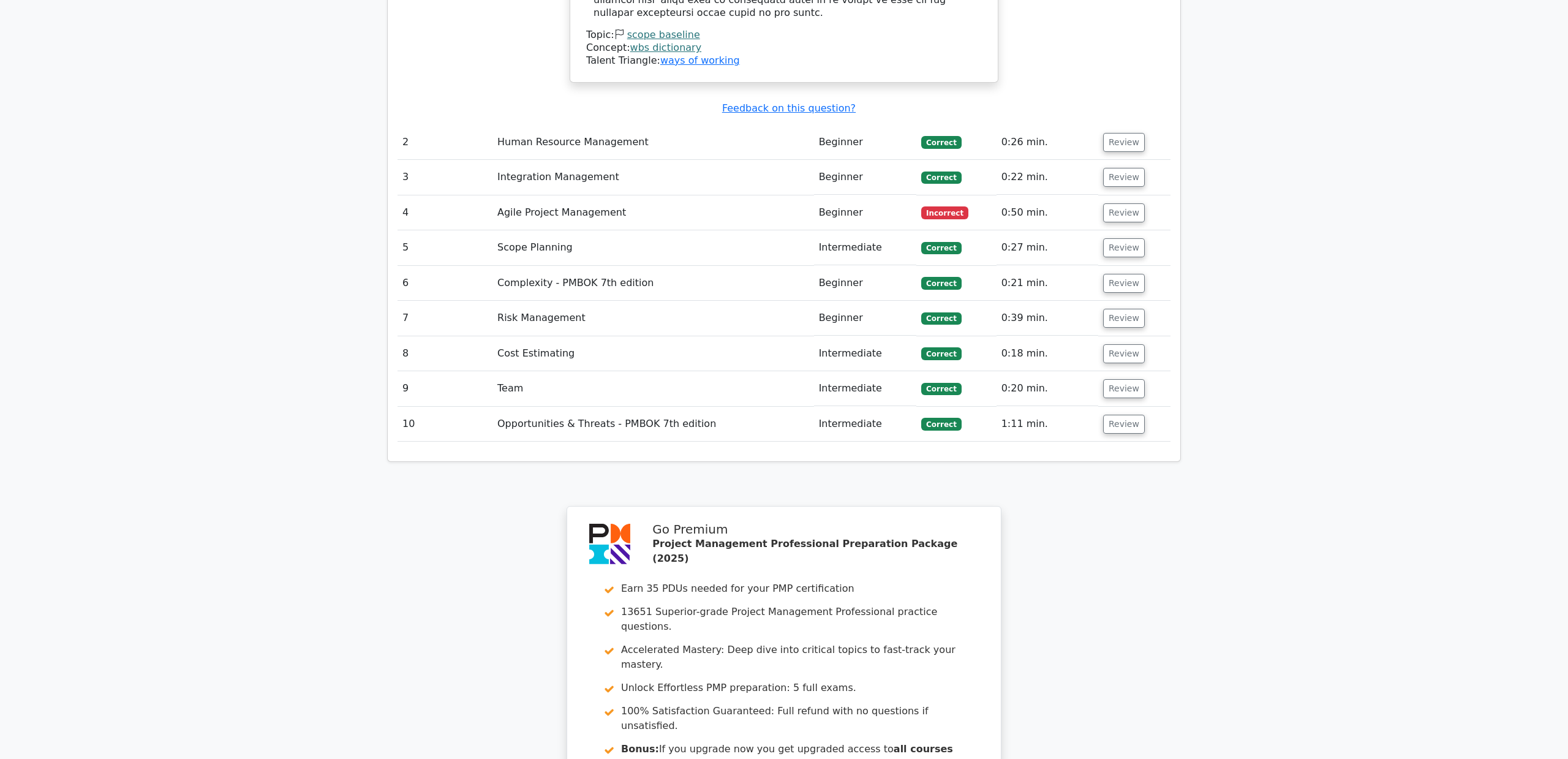
scroll to position [1669, 0]
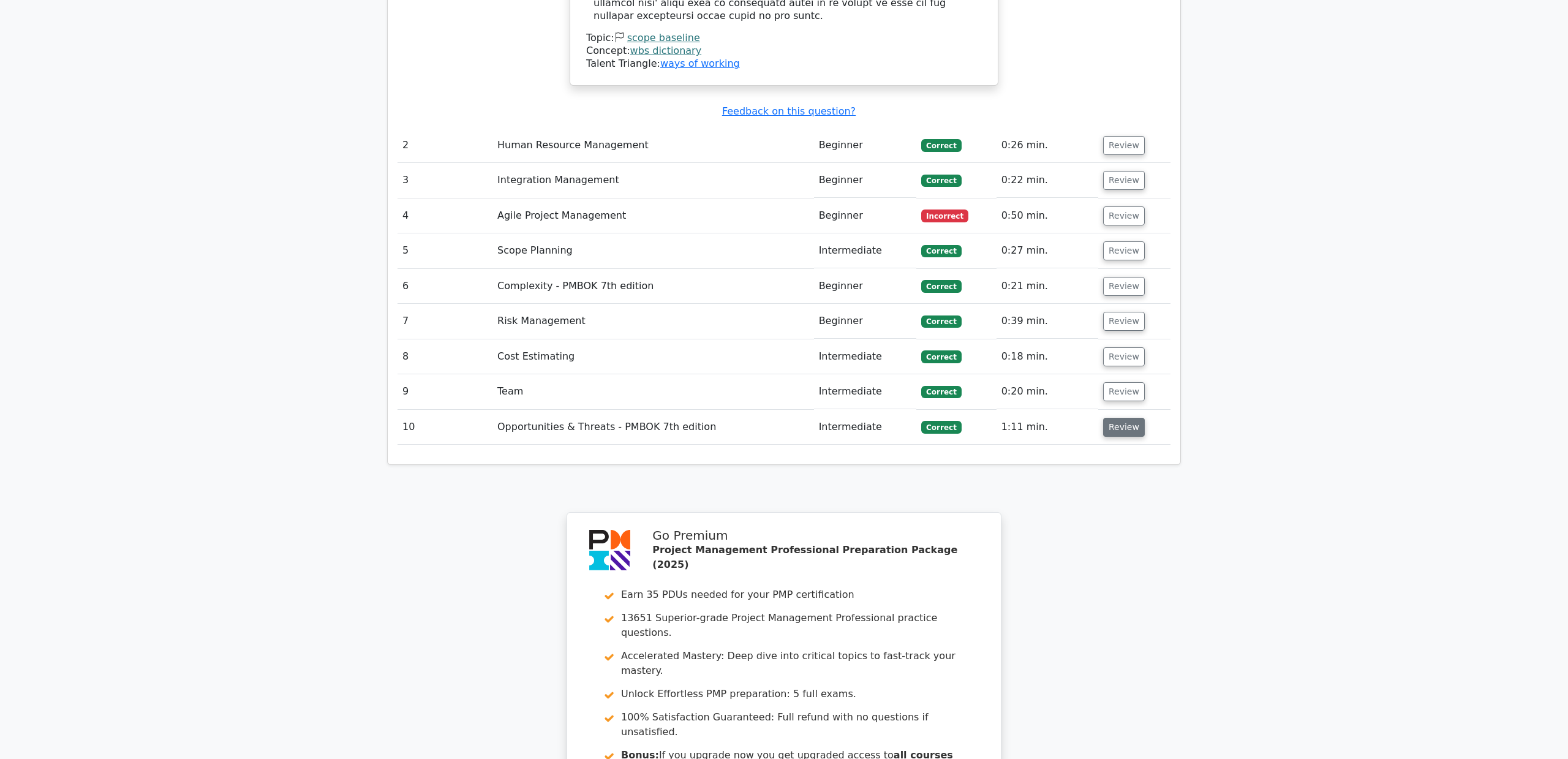
click at [1124, 418] on button "Review" at bounding box center [1124, 427] width 42 height 19
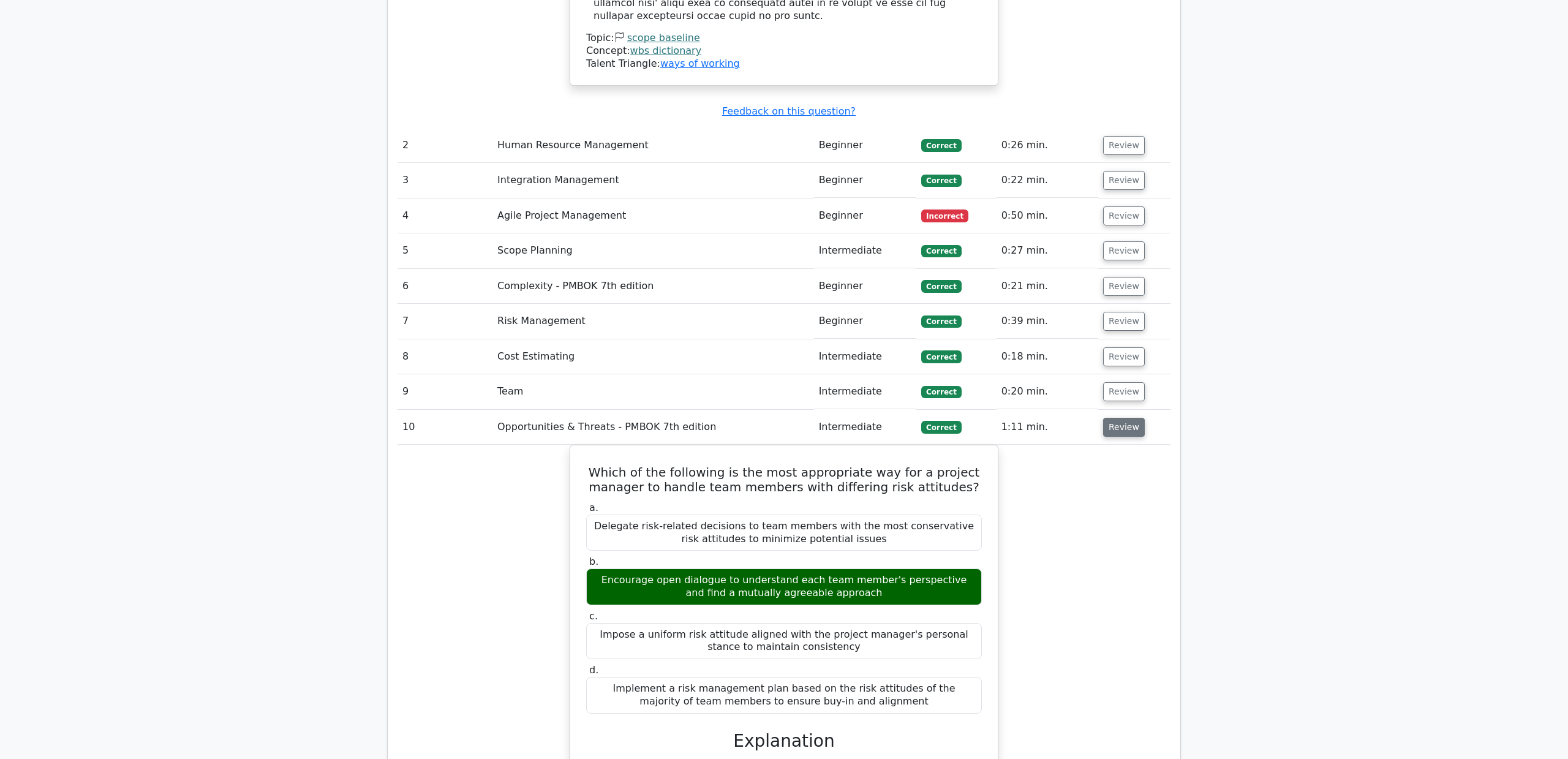
click at [1115, 418] on button "Review" at bounding box center [1124, 427] width 42 height 19
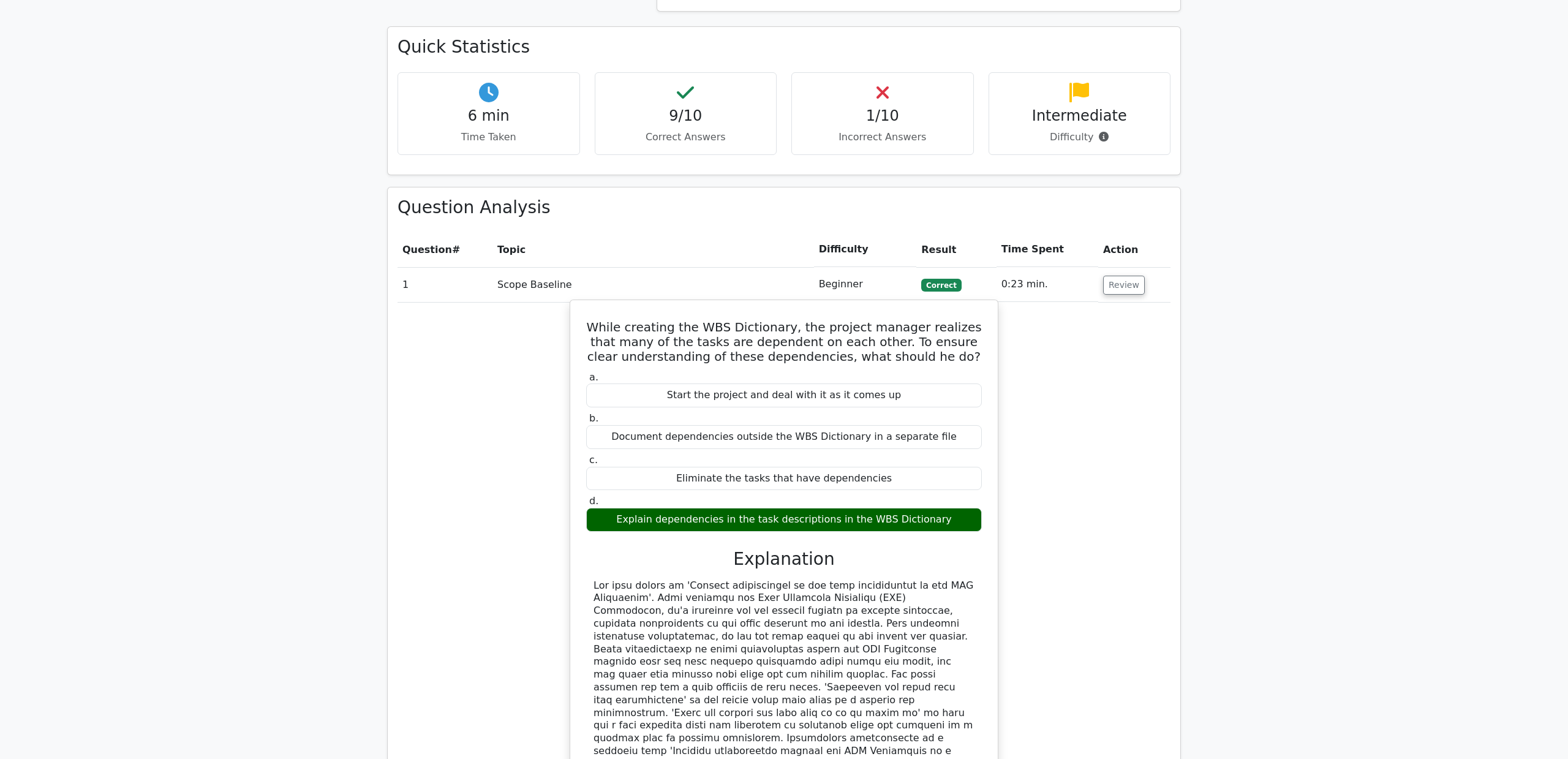
scroll to position [856, 0]
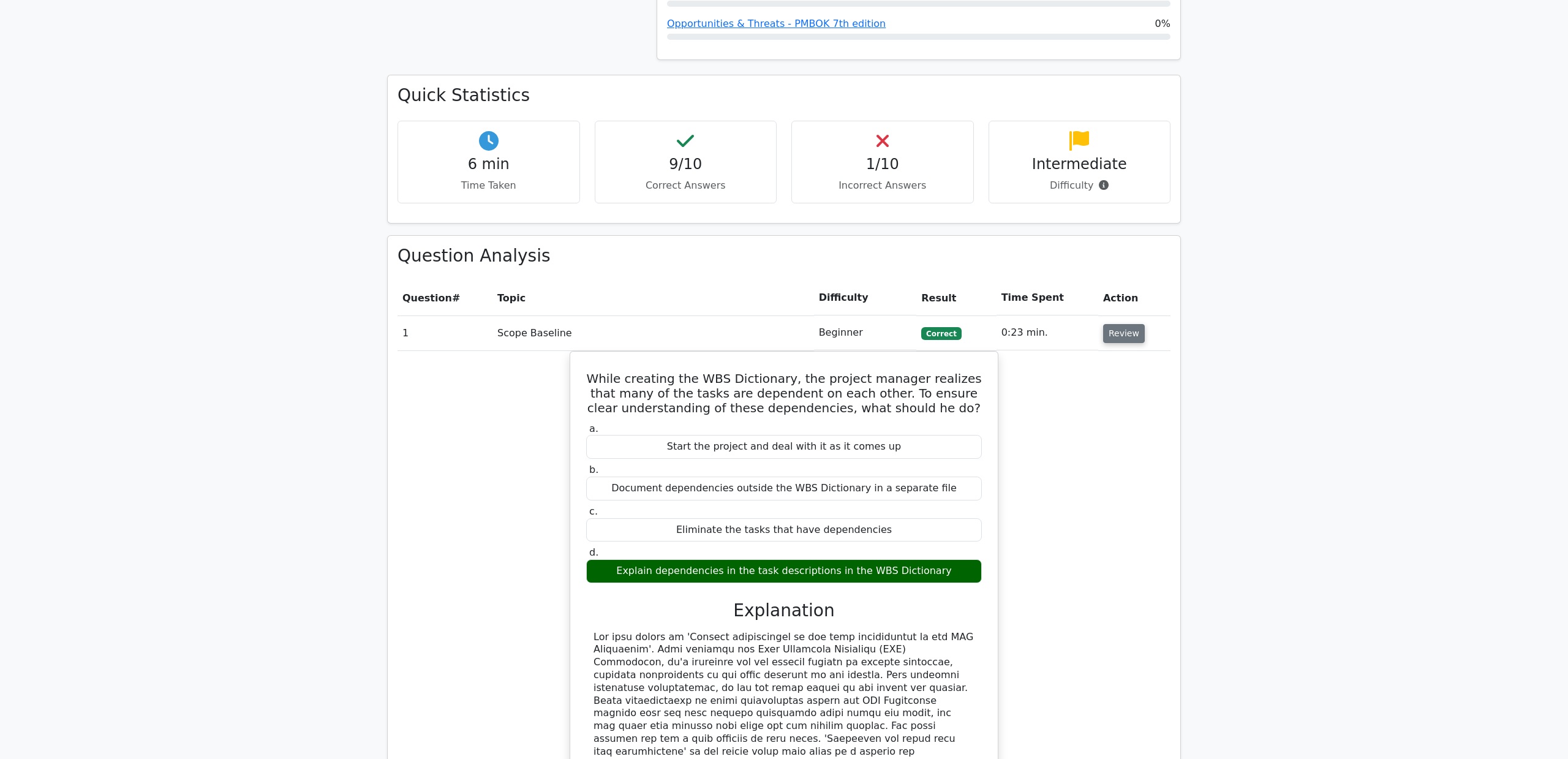
click at [1124, 324] on button "Review" at bounding box center [1124, 333] width 42 height 19
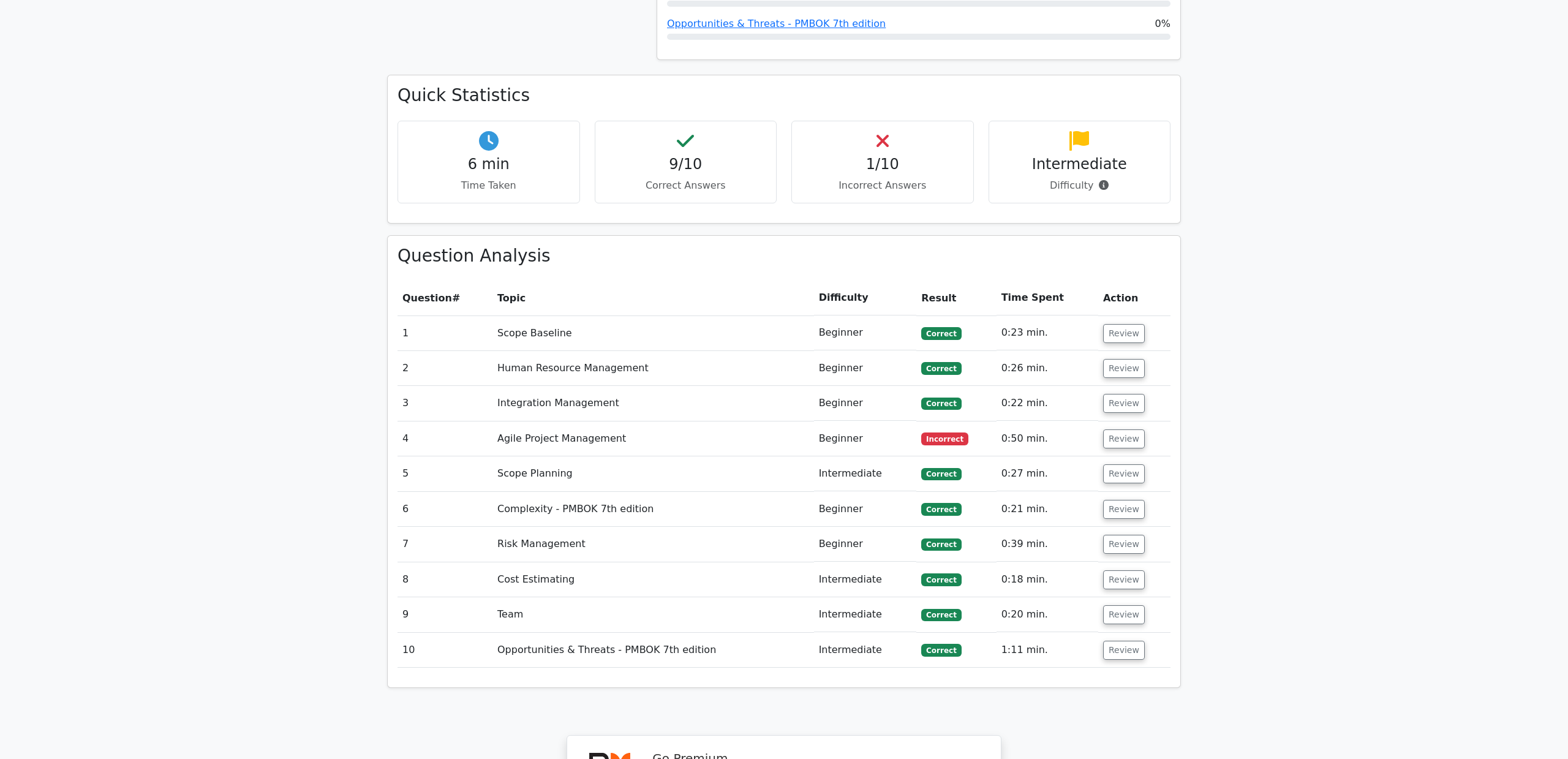
scroll to position [731, 0]
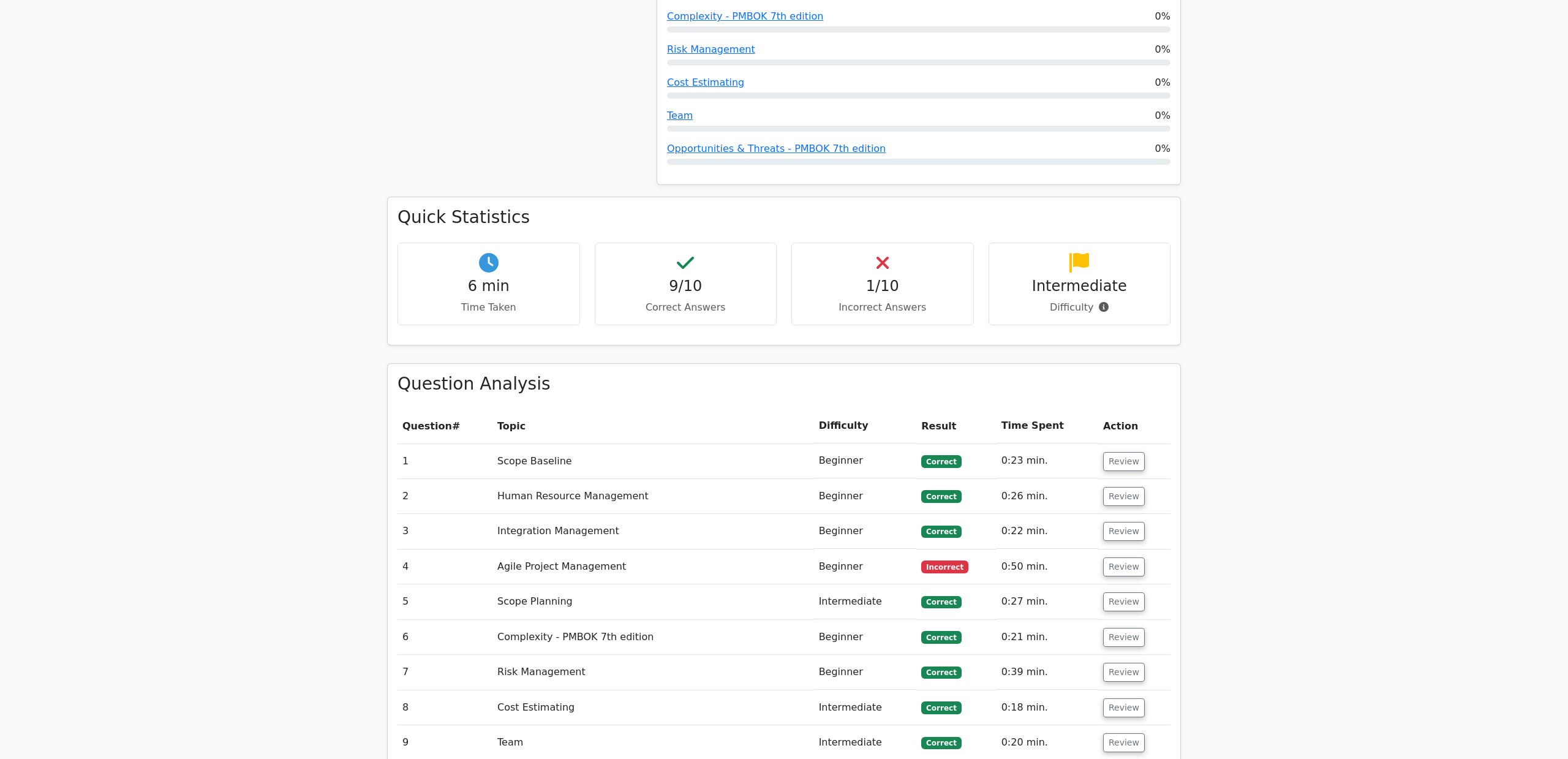
click at [1031, 294] on div "Quick Statistics 6 min Time Taken 9/10 Correct Answers 1/10 Incorrect Answers I…" at bounding box center [784, 271] width 793 height 147
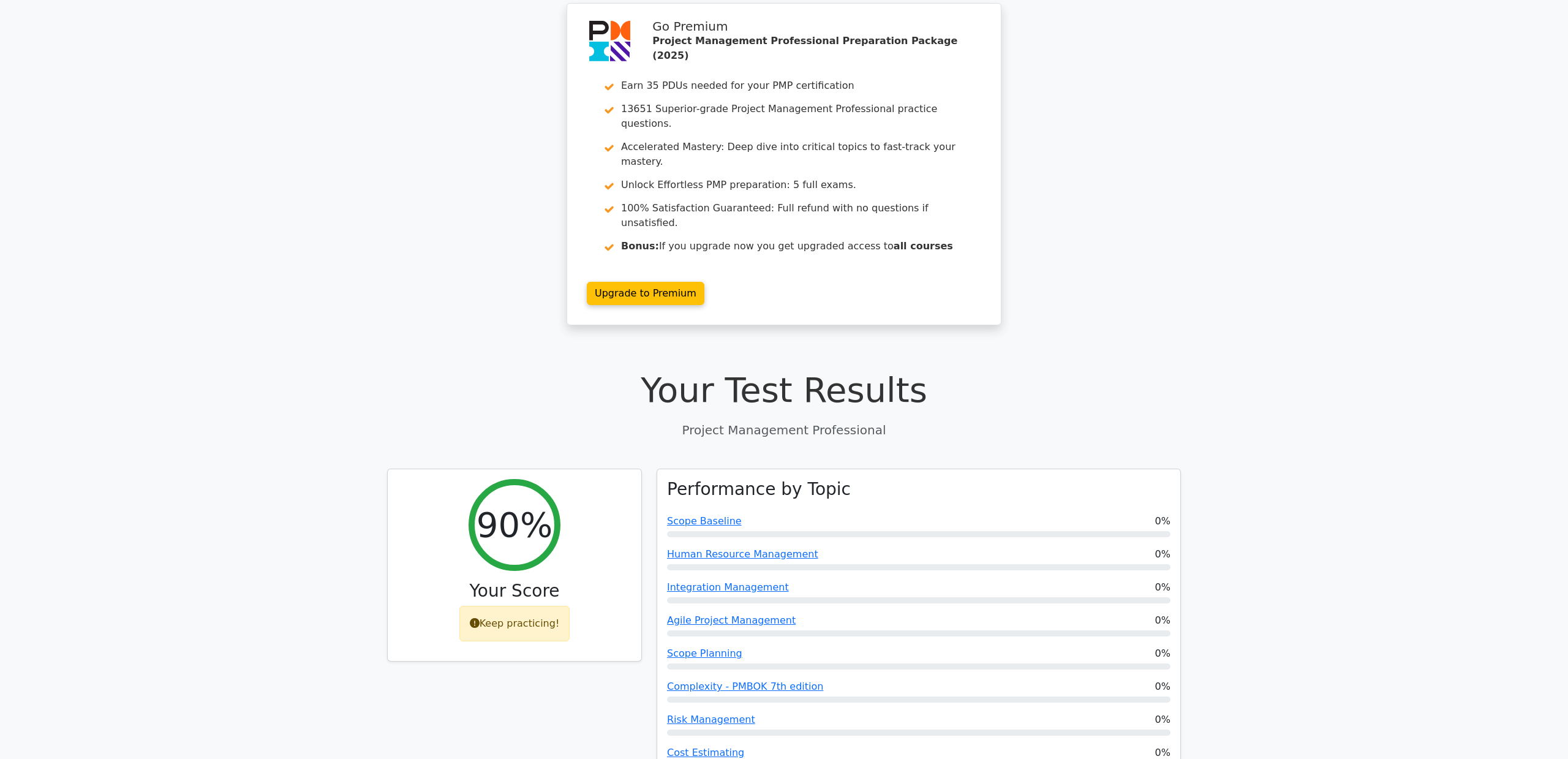
scroll to position [0, 0]
